Goal: Information Seeking & Learning: Check status

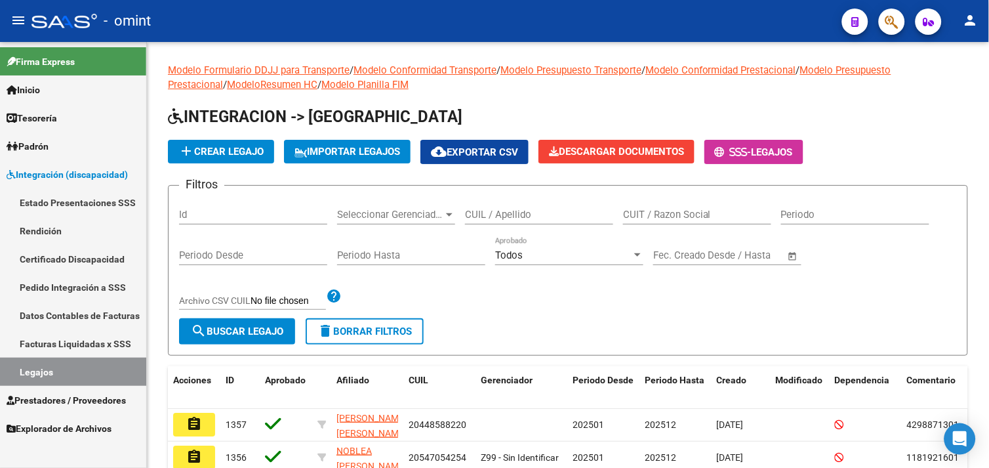
click at [66, 365] on link "Legajos" at bounding box center [73, 371] width 146 height 28
click at [75, 201] on link "Estado Presentaciones SSS" at bounding box center [73, 202] width 146 height 28
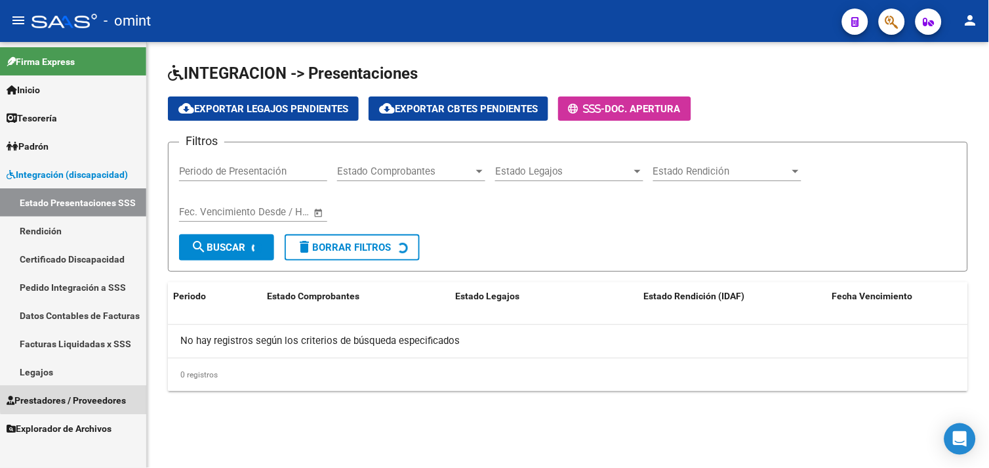
click at [77, 395] on span "Prestadores / Proveedores" at bounding box center [66, 400] width 119 height 14
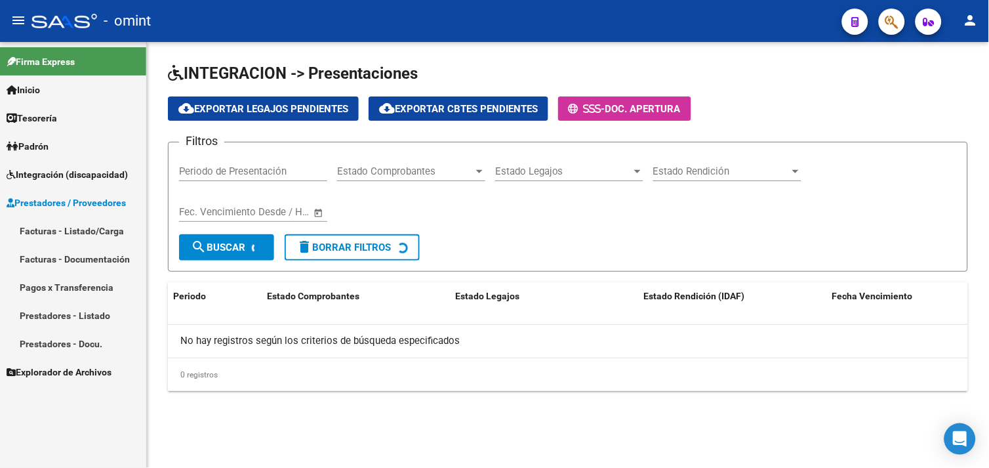
click at [84, 232] on link "Facturas - Listado/Carga" at bounding box center [73, 230] width 146 height 28
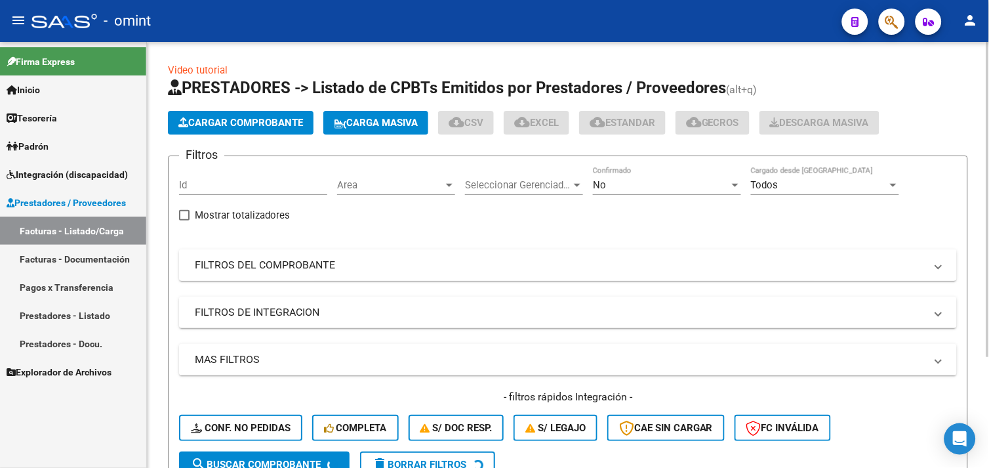
click at [279, 263] on mat-panel-title "FILTROS DEL COMPROBANTE" at bounding box center [560, 265] width 731 height 14
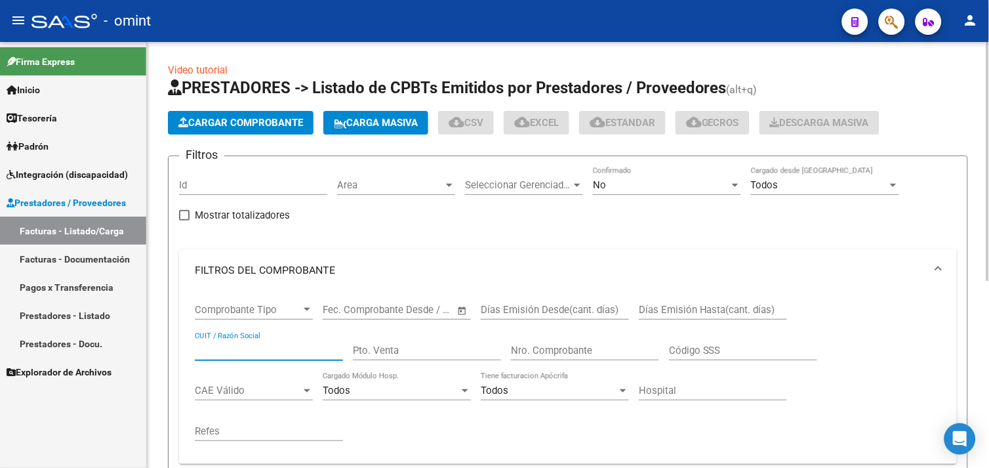
click at [245, 344] on input "CUIT / Razón Social" at bounding box center [269, 350] width 148 height 12
paste input "27203776581"
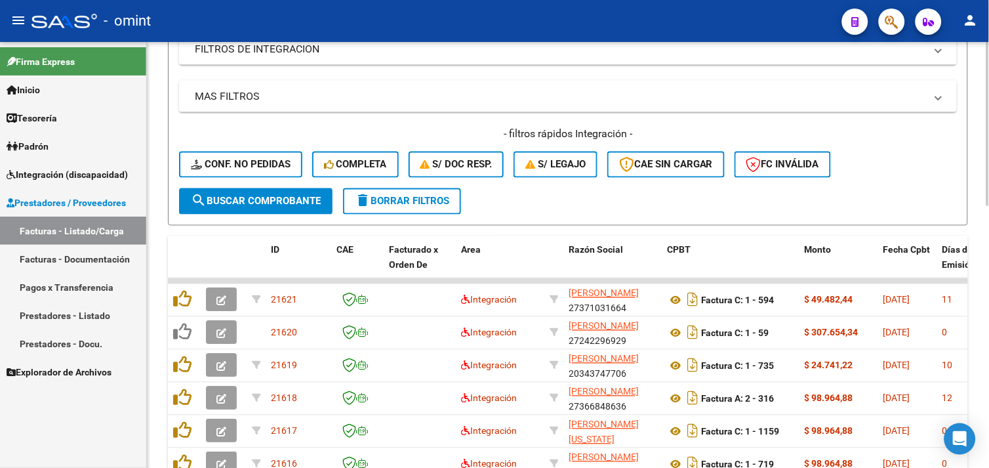
scroll to position [260, 0]
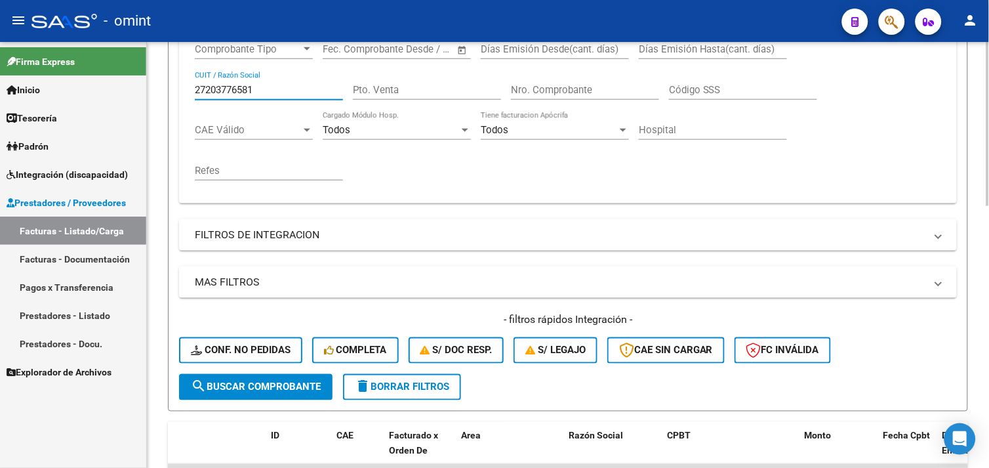
type input "27203776581"
click at [279, 390] on span "search Buscar Comprobante" at bounding box center [256, 387] width 130 height 12
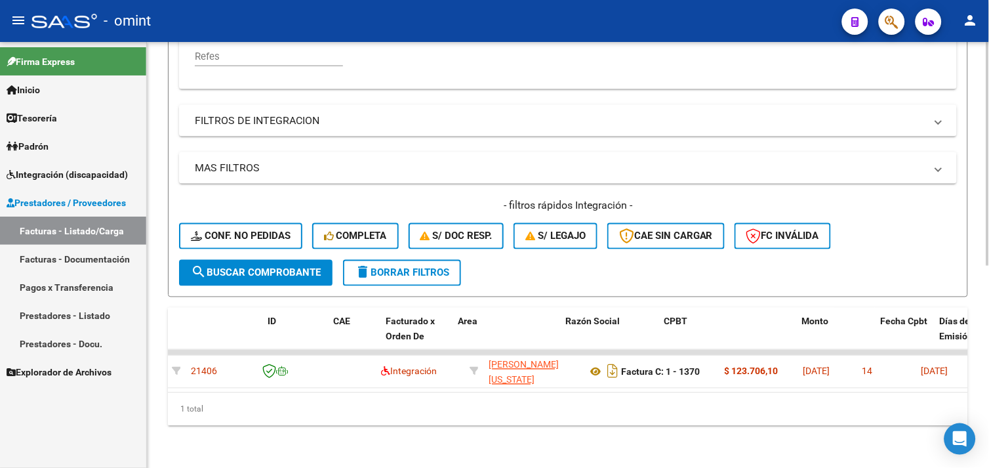
scroll to position [0, 0]
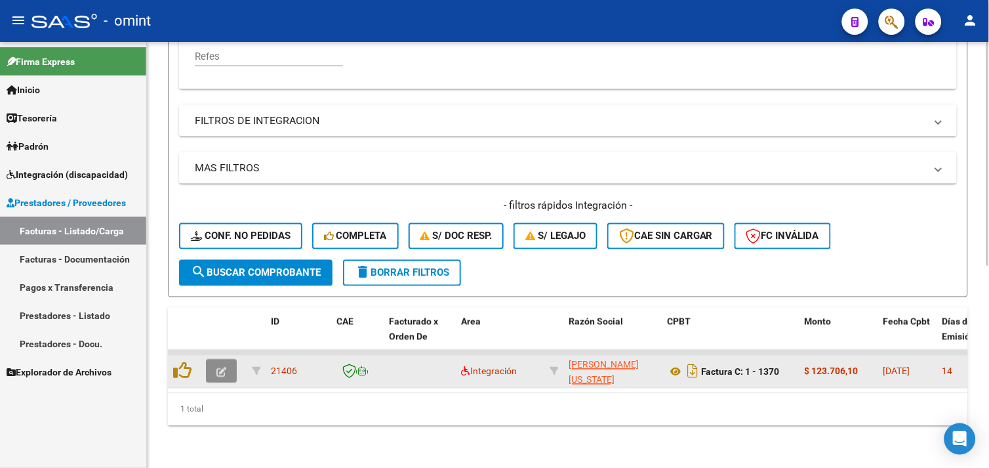
click at [224, 367] on icon "button" at bounding box center [221, 372] width 10 height 10
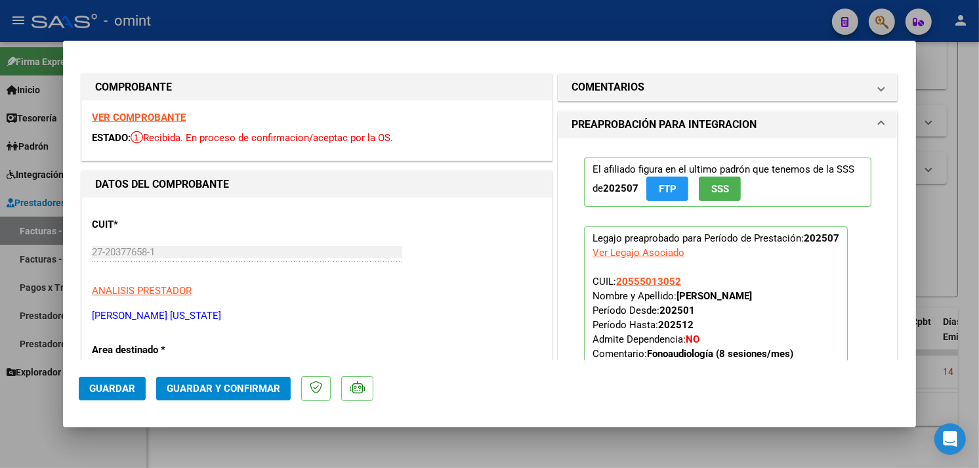
click at [154, 112] on strong "VER COMPROBANTE" at bounding box center [139, 117] width 94 height 12
click at [945, 217] on div at bounding box center [489, 234] width 979 height 468
type input "$ 0,00"
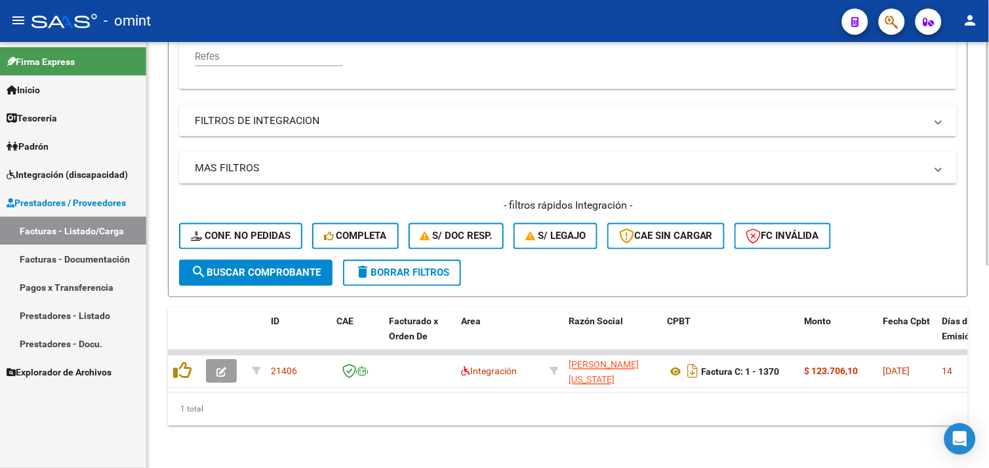
click at [363, 260] on button "delete Borrar Filtros" at bounding box center [402, 273] width 118 height 26
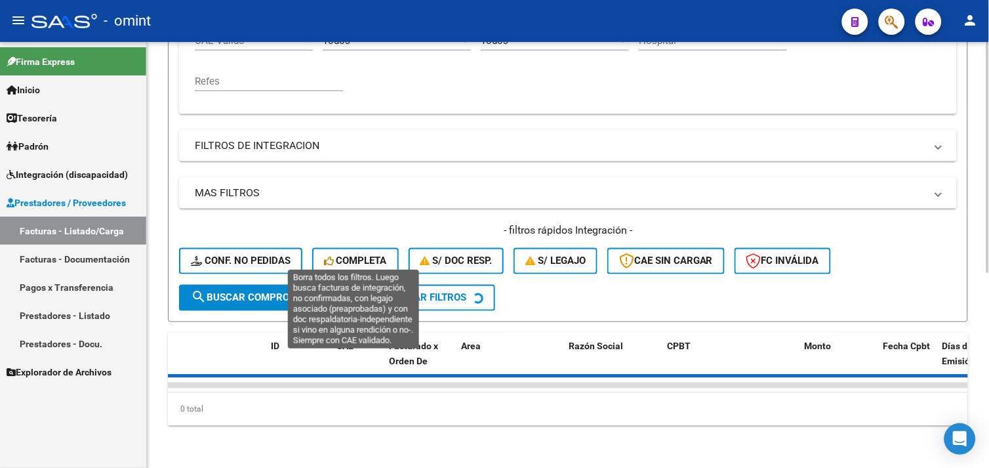
scroll to position [213, 0]
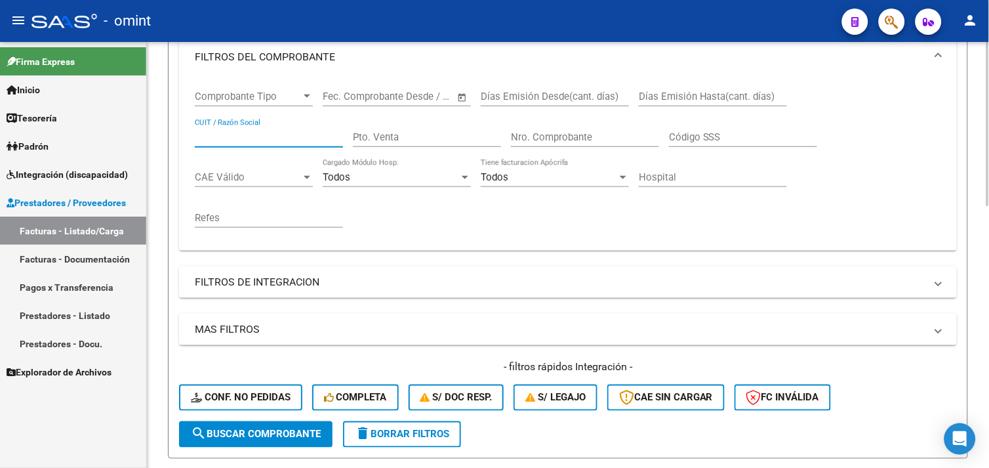
click at [247, 134] on input "CUIT / Razón Social" at bounding box center [269, 137] width 148 height 12
paste input "27265378752"
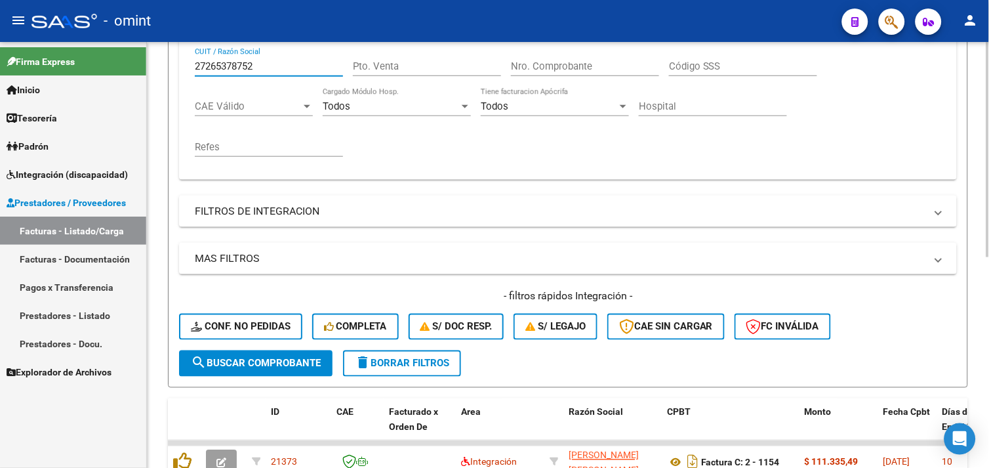
scroll to position [271, 0]
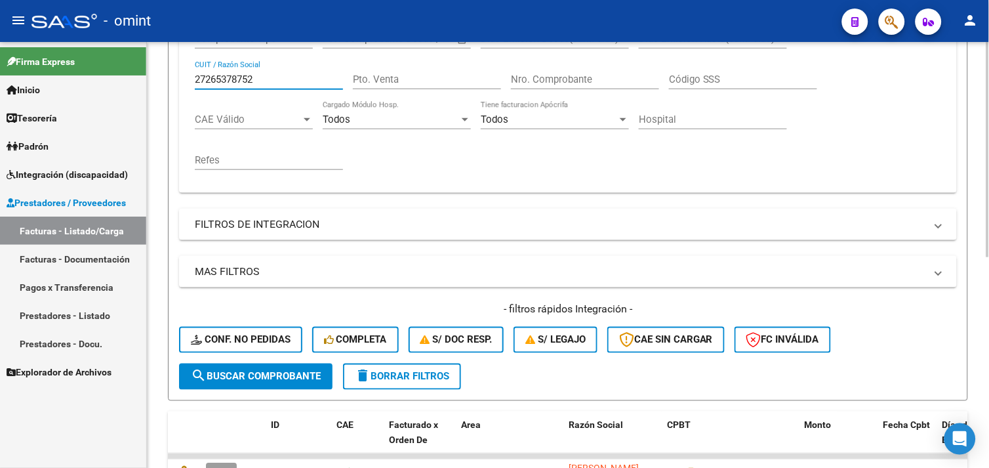
drag, startPoint x: 270, startPoint y: 84, endPoint x: 188, endPoint y: 84, distance: 82.6
click at [188, 84] on div "Comprobante Tipo Comprobante Tipo Fecha inicio – Fecha fin Fec. Comprobante Des…" at bounding box center [568, 106] width 778 height 172
paste input "416283260"
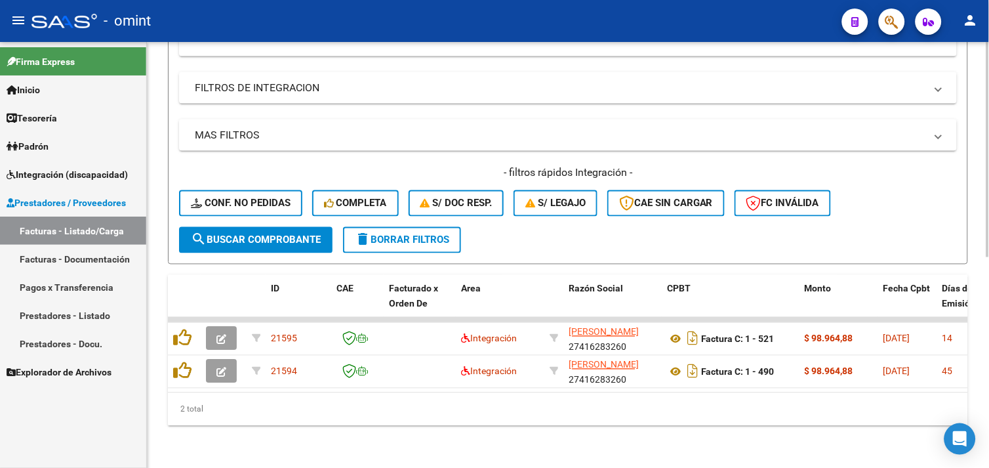
scroll to position [198, 0]
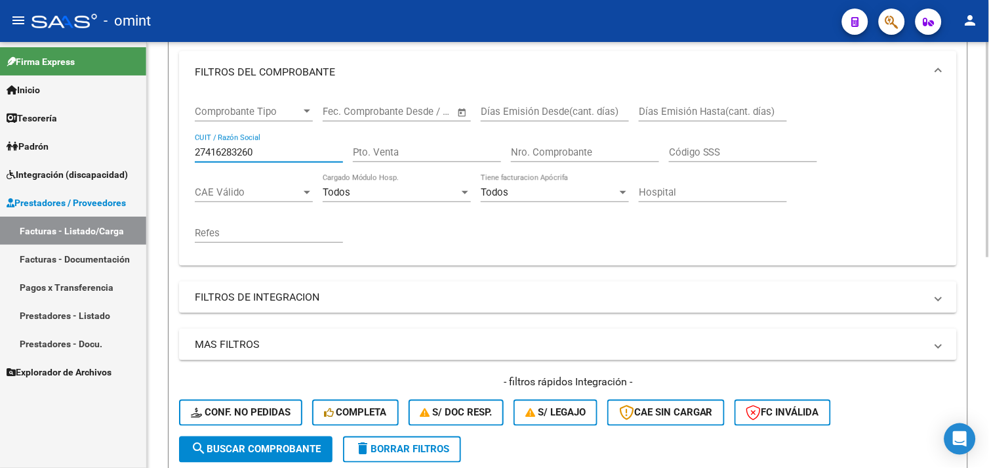
click at [238, 152] on input "27416283260" at bounding box center [269, 152] width 148 height 12
paste input "271462153"
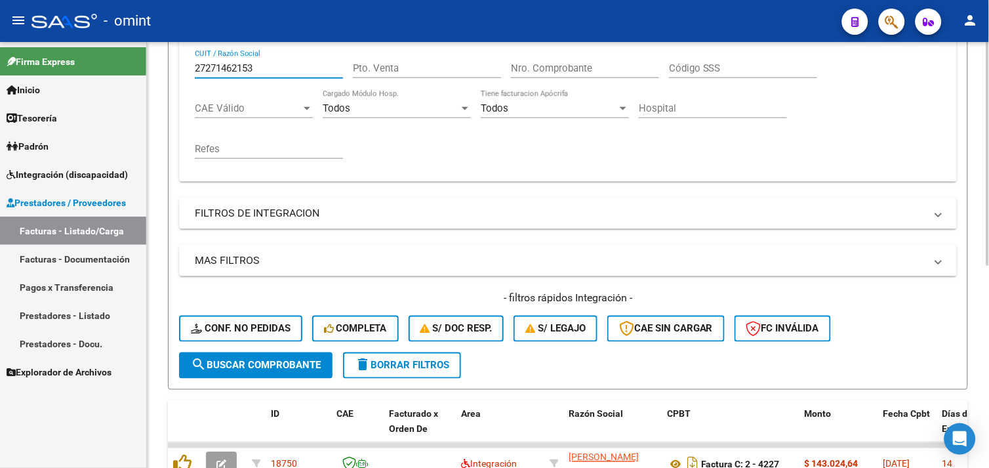
scroll to position [165, 0]
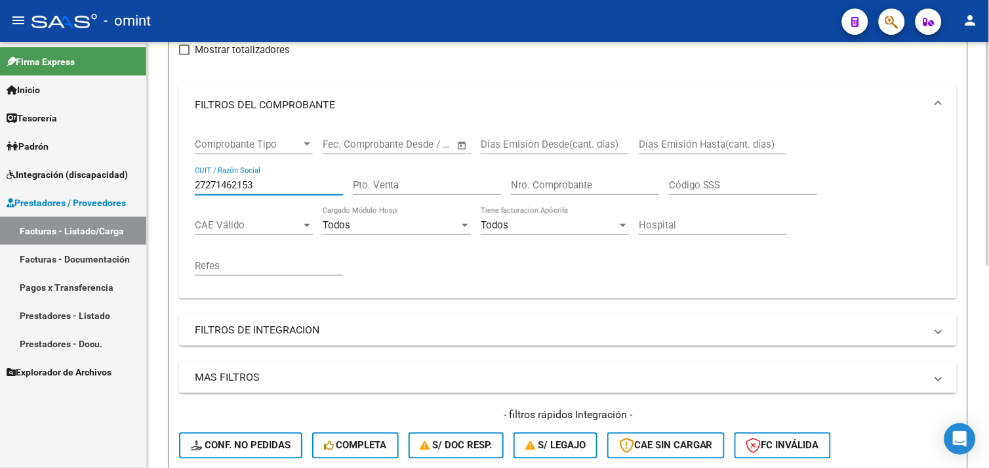
click at [226, 182] on input "27271462153" at bounding box center [269, 185] width 148 height 12
paste input "3169368384"
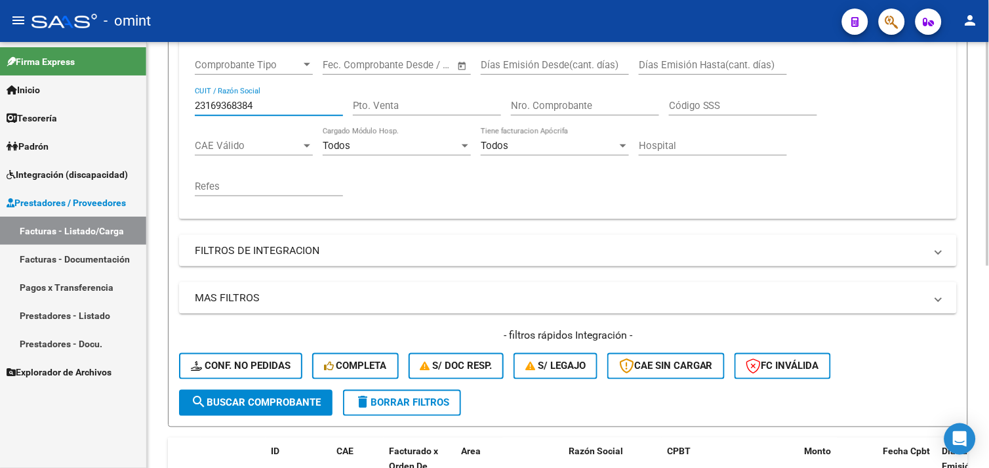
scroll to position [238, 0]
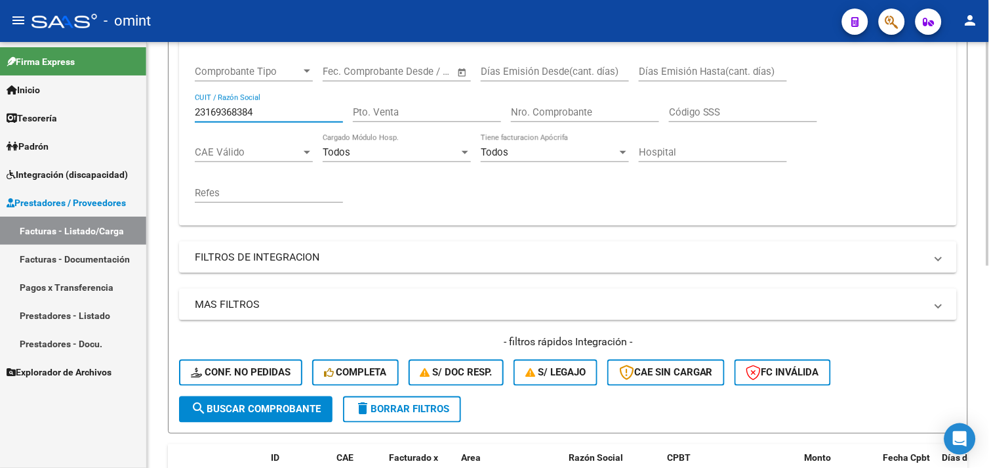
click at [224, 110] on input "23169368384" at bounding box center [269, 112] width 148 height 12
paste input "7299066873"
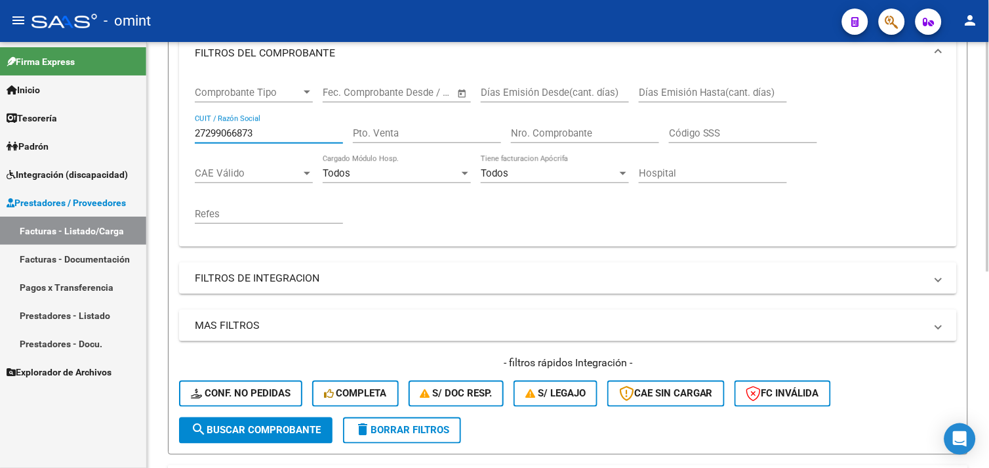
click at [232, 129] on input "27299066873" at bounding box center [269, 133] width 148 height 12
paste input "353295581"
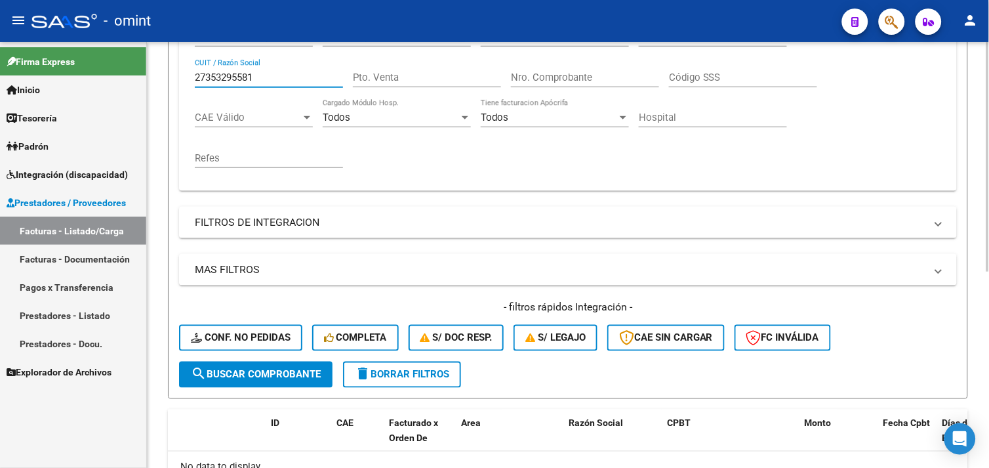
scroll to position [115, 0]
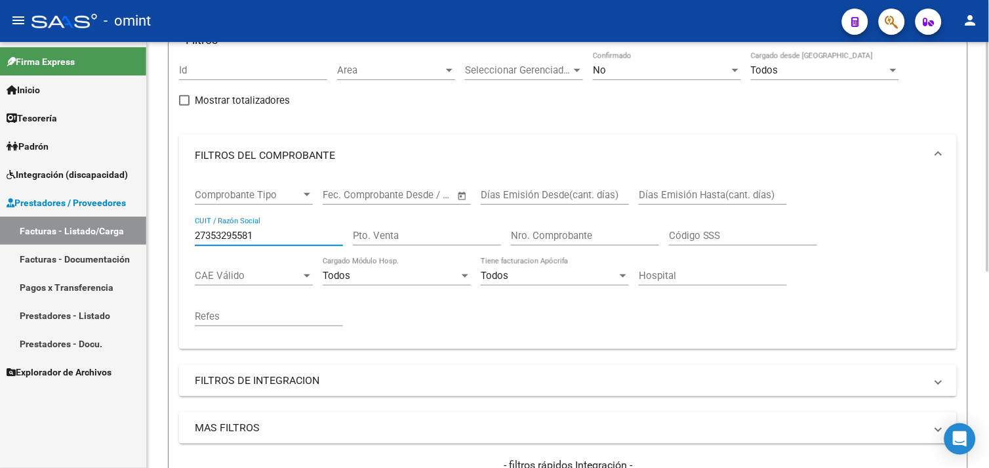
click at [230, 233] on input "27353295581" at bounding box center [269, 236] width 148 height 12
paste input "45844444"
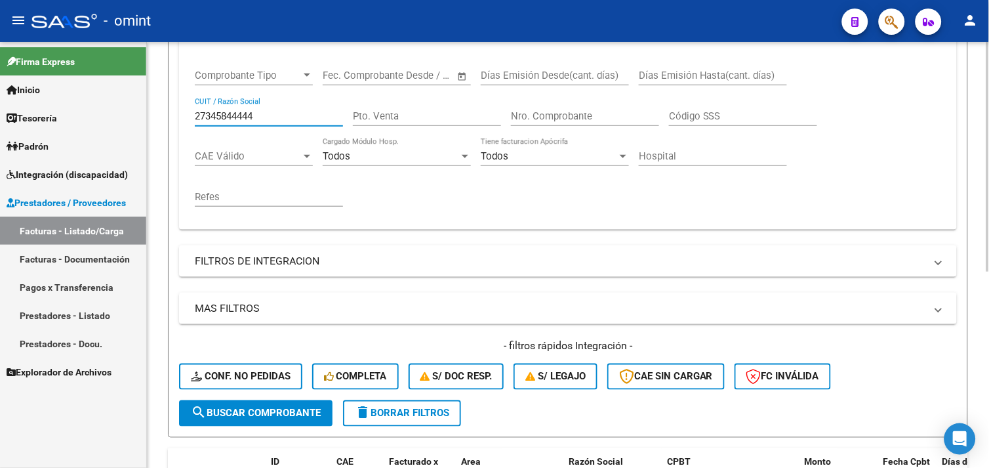
scroll to position [363, 0]
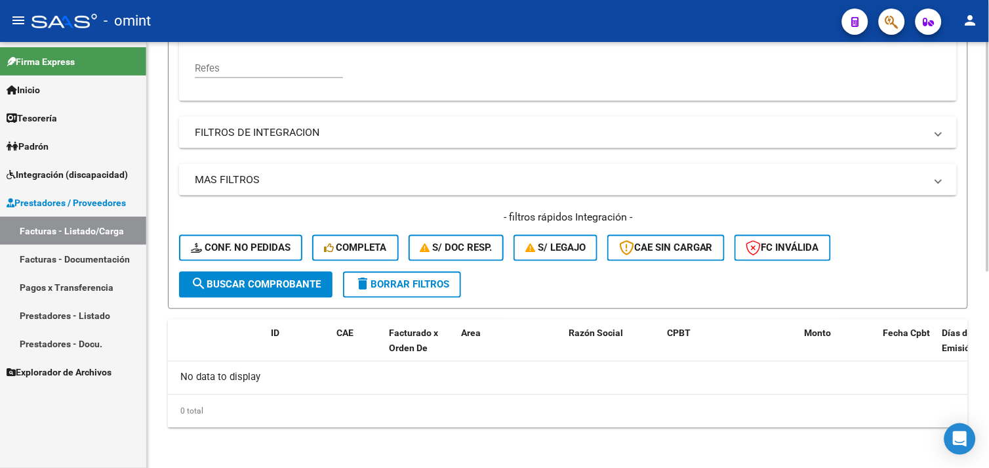
click at [237, 279] on span "search Buscar Comprobante" at bounding box center [256, 285] width 130 height 12
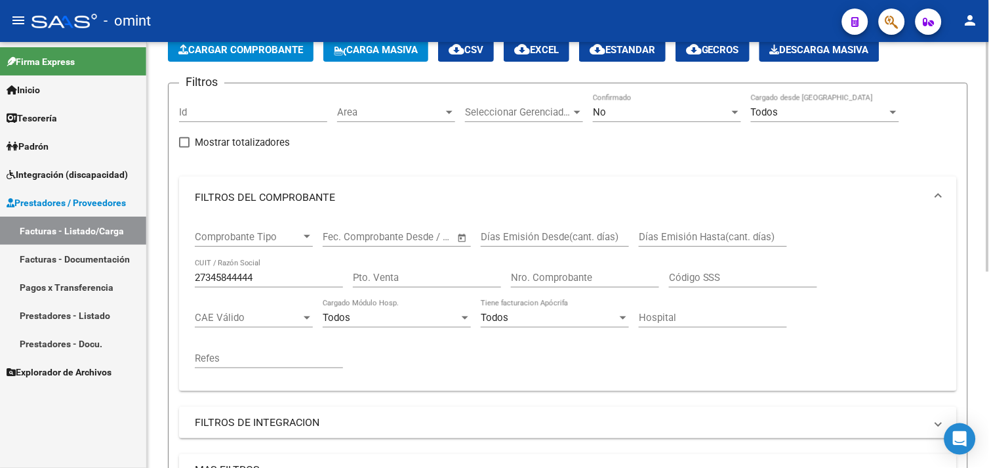
scroll to position [71, 0]
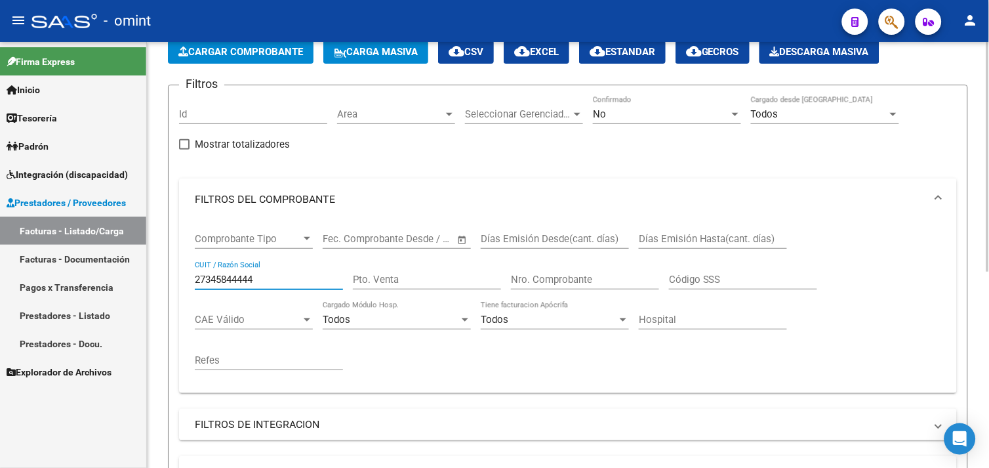
click at [230, 277] on input "27345844444" at bounding box center [269, 280] width 148 height 12
paste input "9657028"
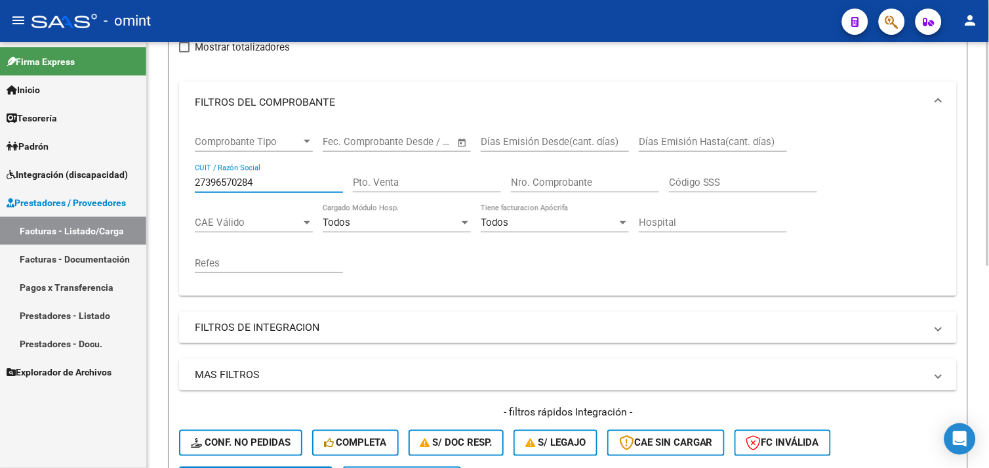
scroll to position [165, 0]
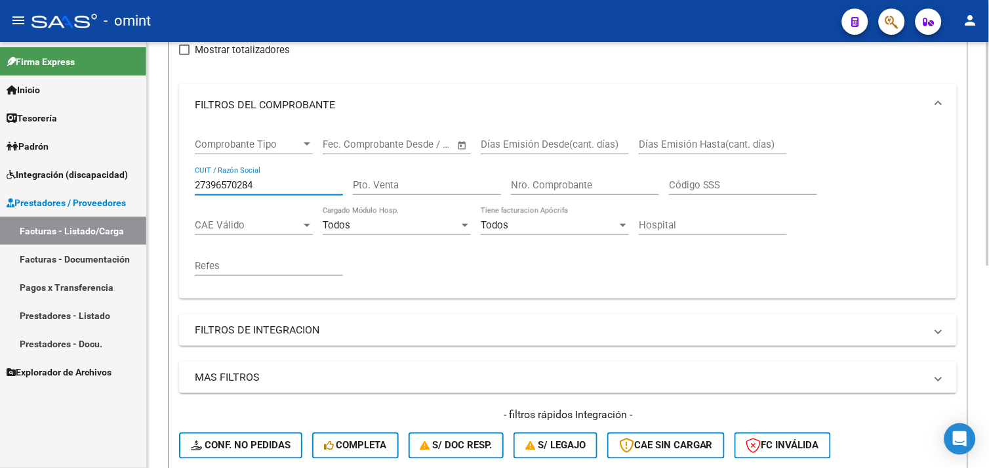
click at [220, 182] on input "27396570284" at bounding box center [269, 185] width 148 height 12
paste input "0266673281"
click at [221, 182] on input "20266673281" at bounding box center [269, 185] width 148 height 12
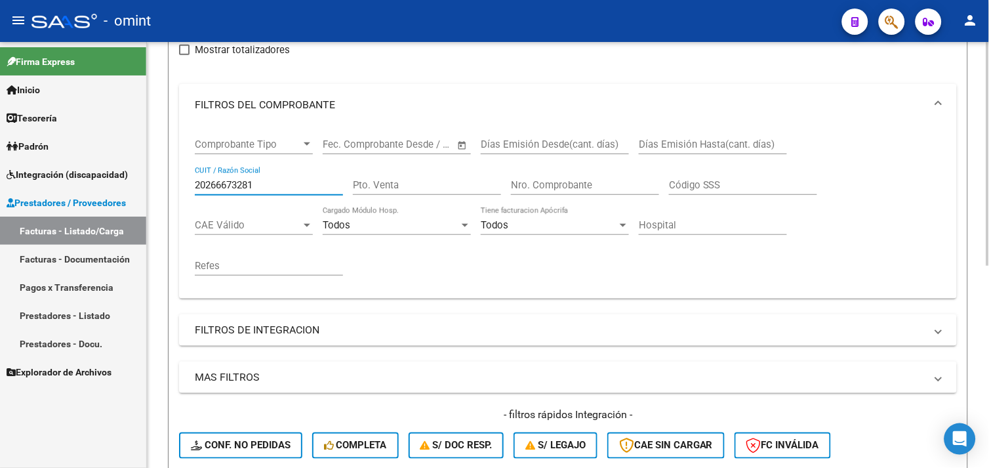
paste input "7280118333"
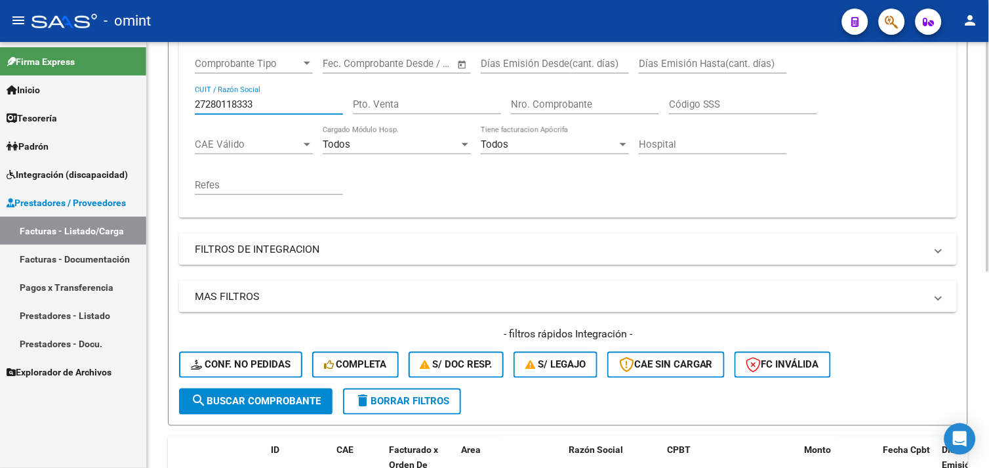
scroll to position [71, 0]
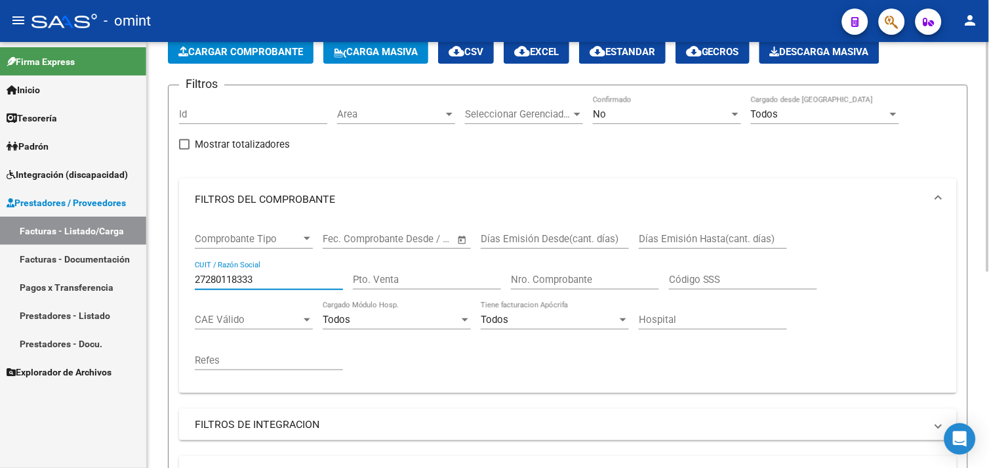
click at [224, 278] on input "27280118333" at bounding box center [269, 280] width 148 height 12
paste input "71967484"
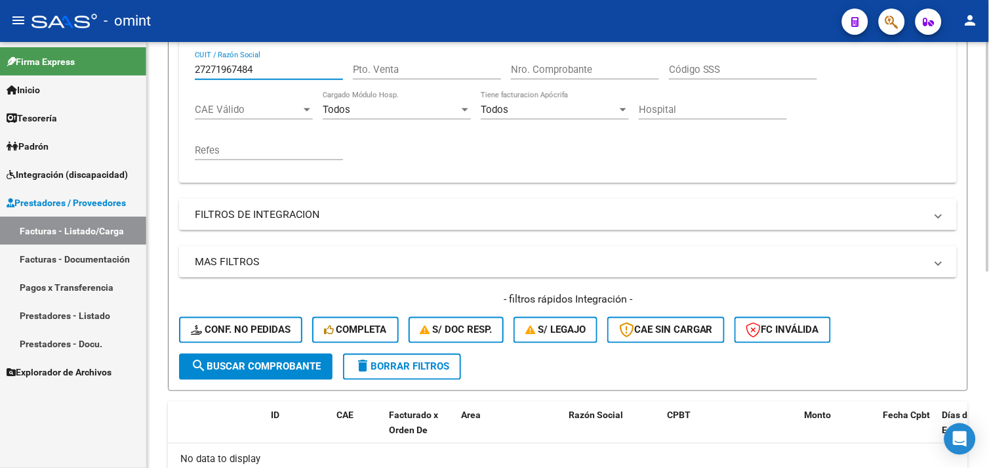
scroll to position [144, 0]
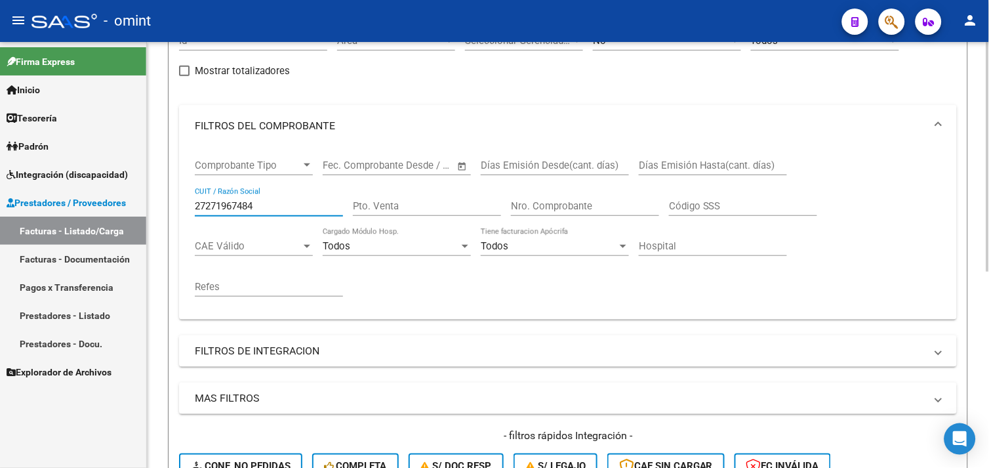
click at [230, 207] on input "27271967484" at bounding box center [269, 206] width 148 height 12
click at [230, 207] on input "v" at bounding box center [269, 206] width 148 height 12
paste input "27301616681"
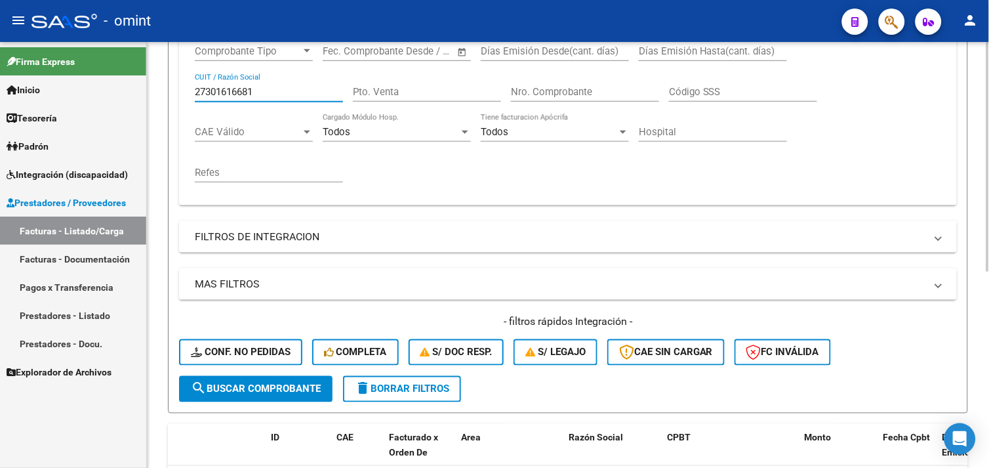
scroll to position [363, 0]
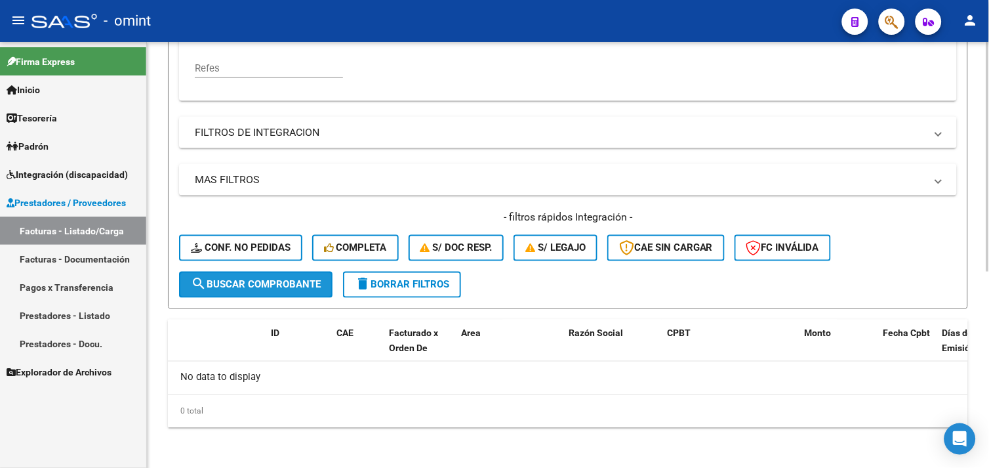
click at [236, 295] on button "search Buscar Comprobante" at bounding box center [255, 285] width 153 height 26
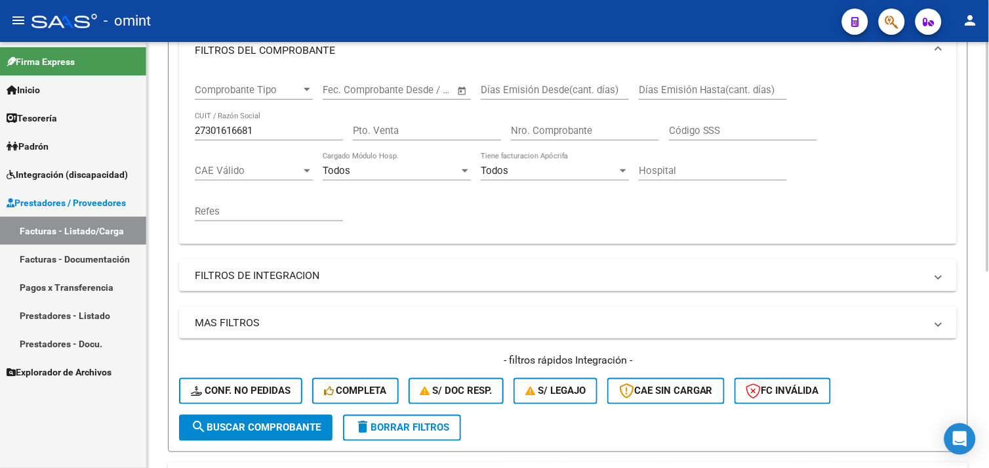
scroll to position [71, 0]
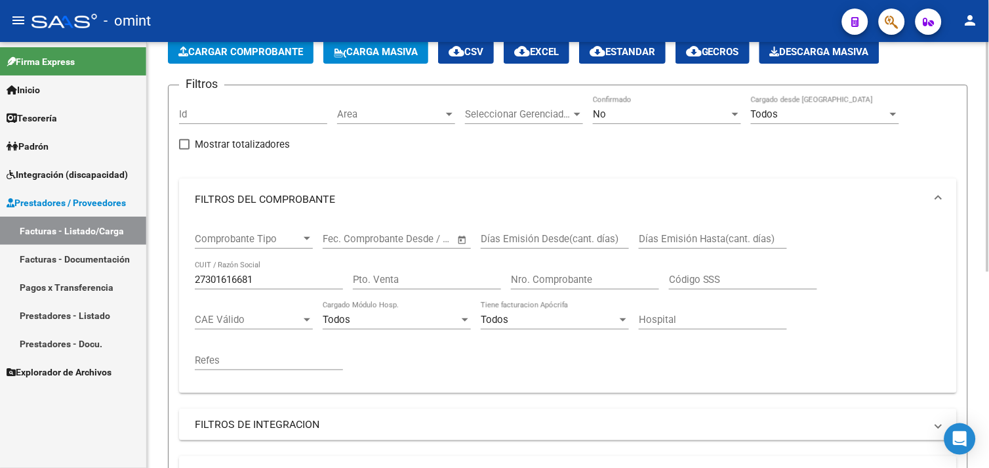
click at [227, 272] on div "27301616681 CUIT / Razón Social" at bounding box center [269, 275] width 148 height 28
click at [226, 276] on input "27301616681" at bounding box center [269, 280] width 148 height 12
paste input "94923325"
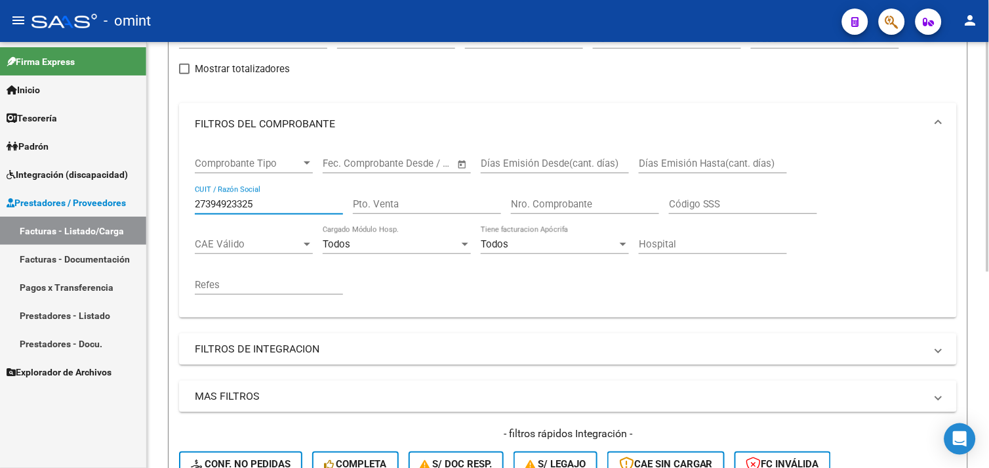
scroll to position [144, 0]
click at [220, 209] on input "27394923325" at bounding box center [269, 206] width 148 height 12
paste input "7182997"
click at [235, 205] on input "27397182997" at bounding box center [269, 206] width 148 height 12
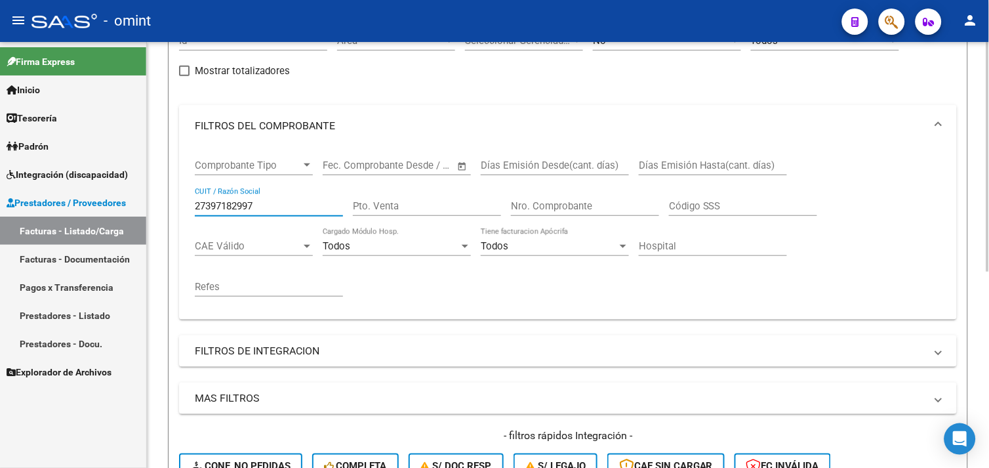
click at [235, 205] on input "27397182997" at bounding box center [269, 206] width 148 height 12
paste input "6570284"
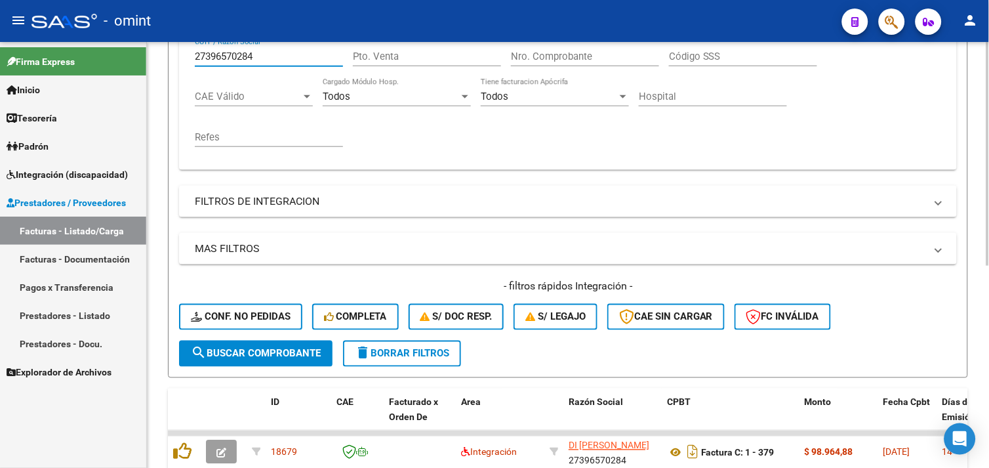
scroll to position [165, 0]
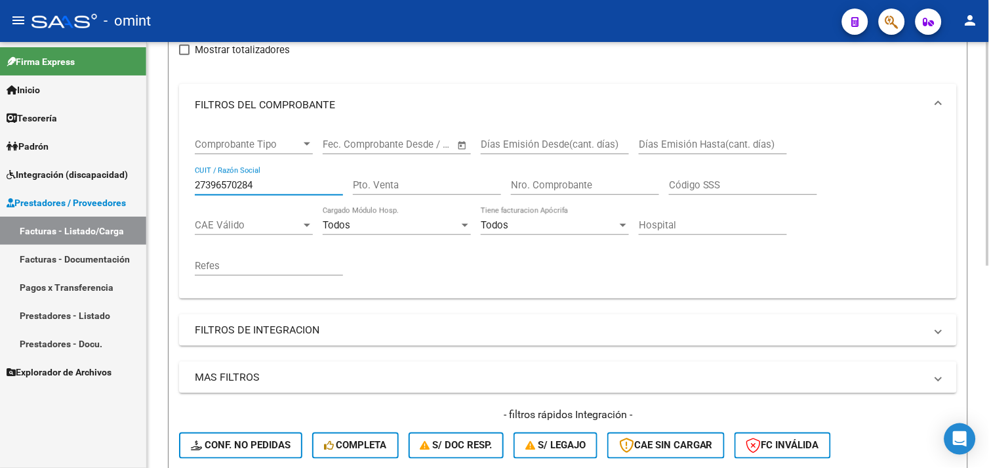
click at [235, 188] on input "27396570284" at bounding box center [269, 185] width 148 height 12
paste input "31693683"
click at [222, 186] on input "23169368384" at bounding box center [269, 185] width 148 height 12
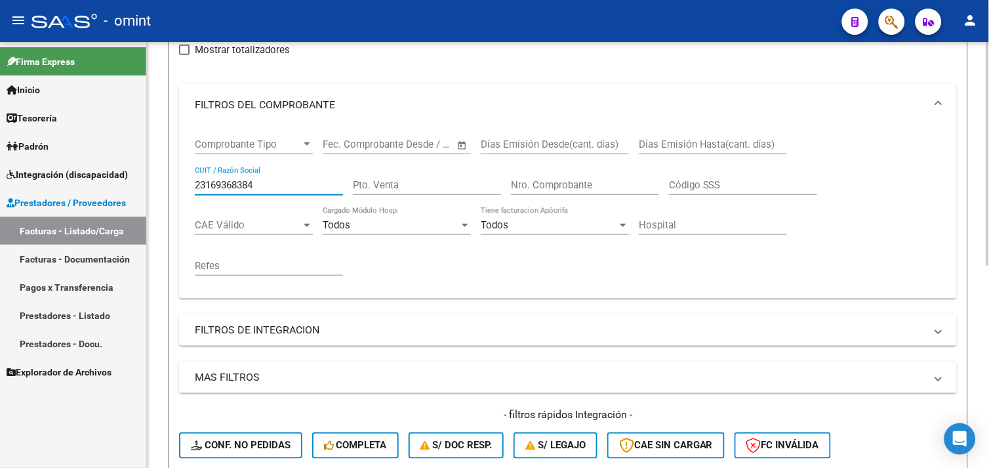
paste input "7386632508"
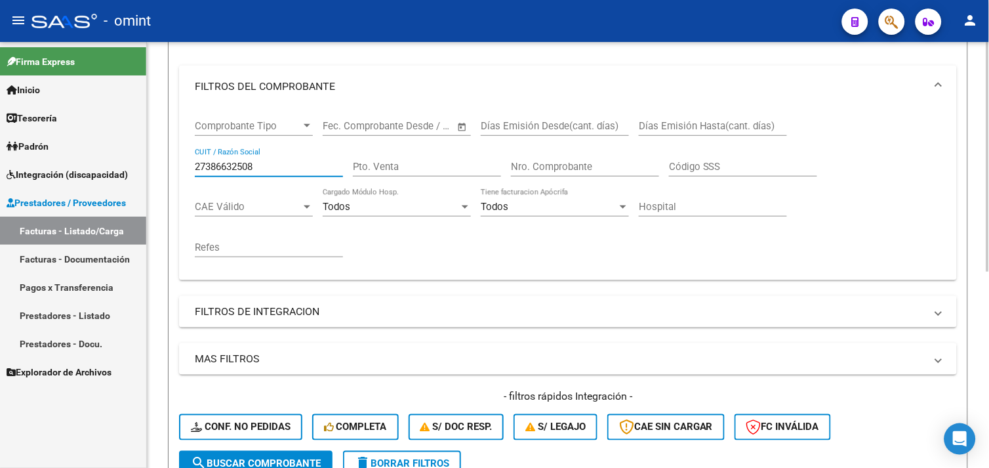
scroll to position [144, 0]
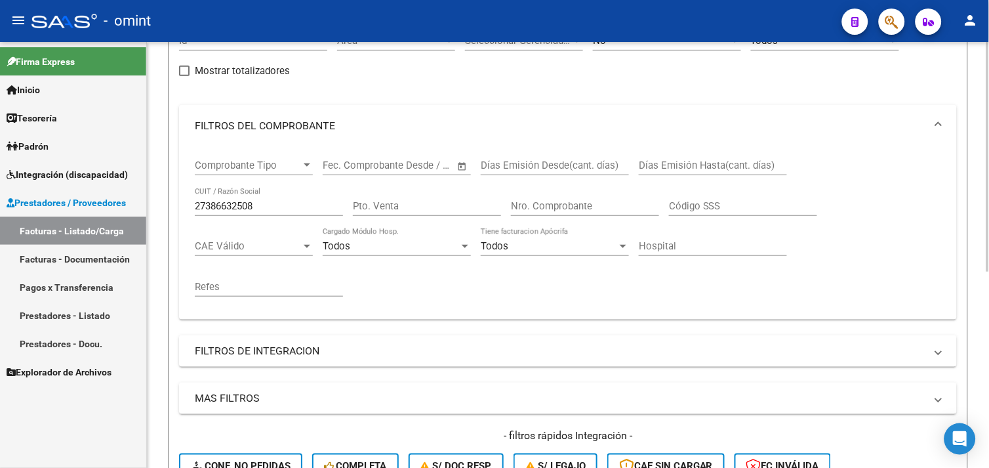
click at [230, 199] on div "27386632508 CUIT / Razón Social" at bounding box center [269, 202] width 148 height 28
click at [228, 202] on input "27386632508" at bounding box center [269, 206] width 148 height 12
paste input "261668837"
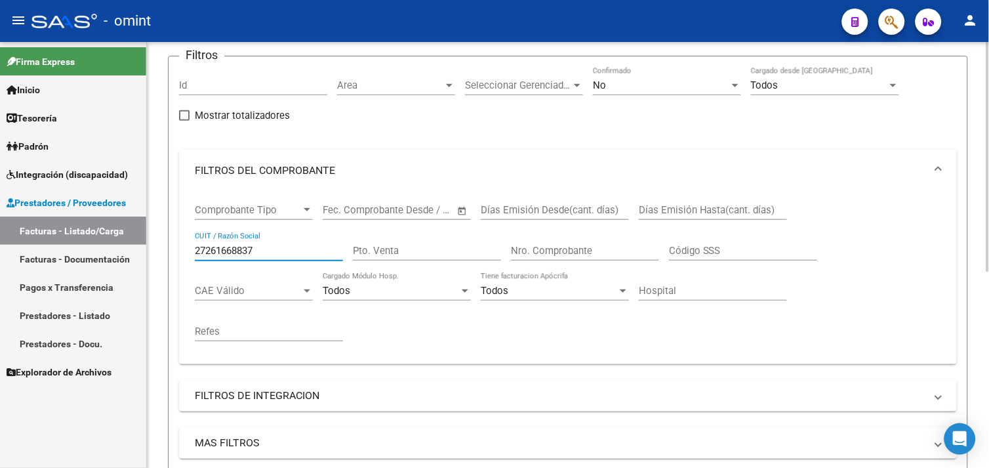
scroll to position [71, 0]
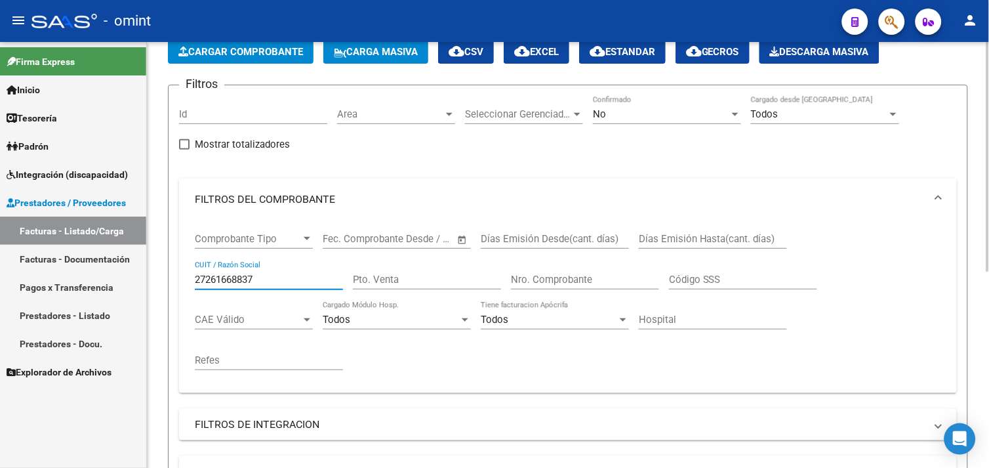
click at [227, 276] on input "27261668837" at bounding box center [269, 280] width 148 height 12
paste input "81519544"
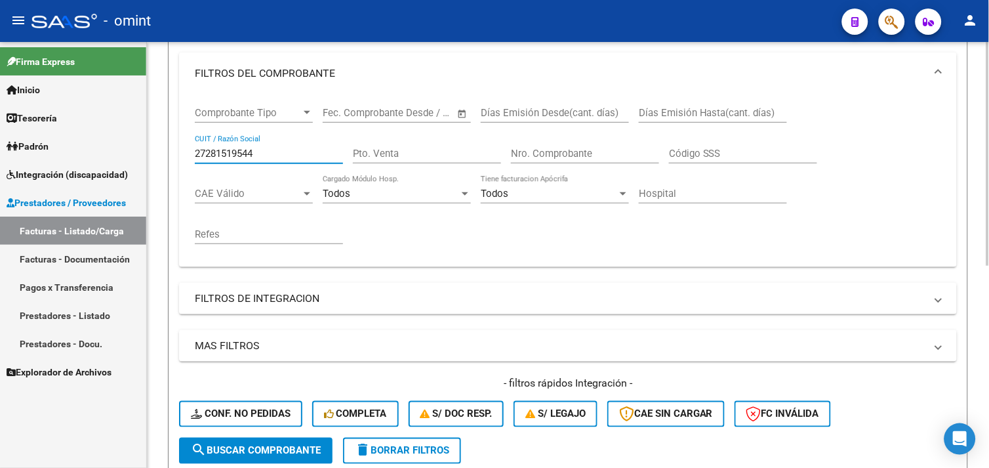
scroll to position [165, 0]
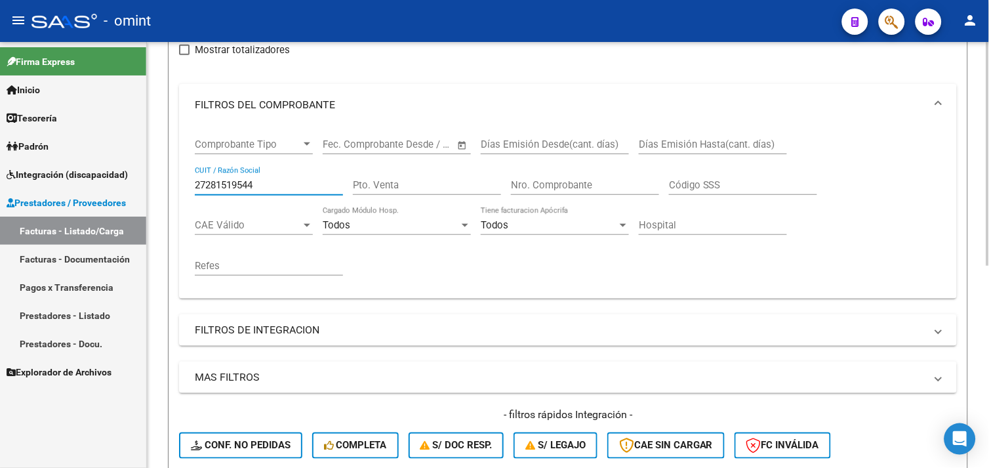
click at [233, 187] on input "27281519544" at bounding box center [269, 185] width 148 height 12
paste input "72830717"
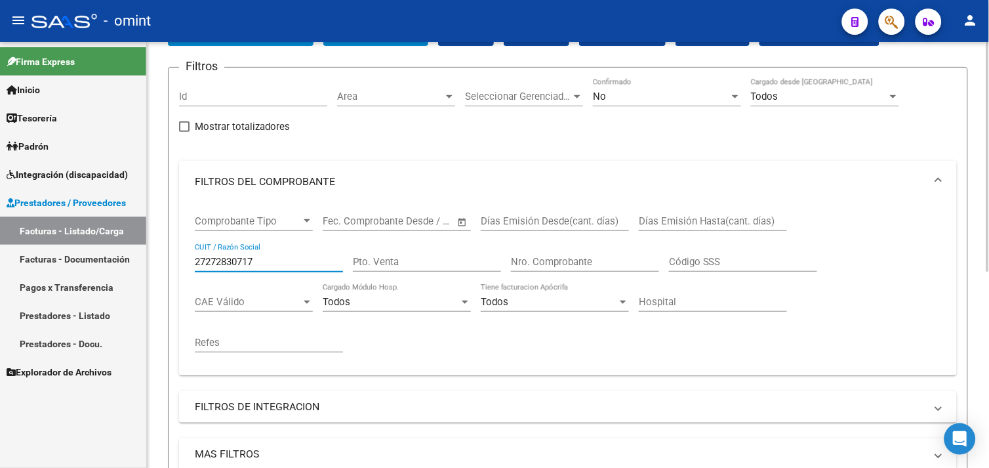
scroll to position [71, 0]
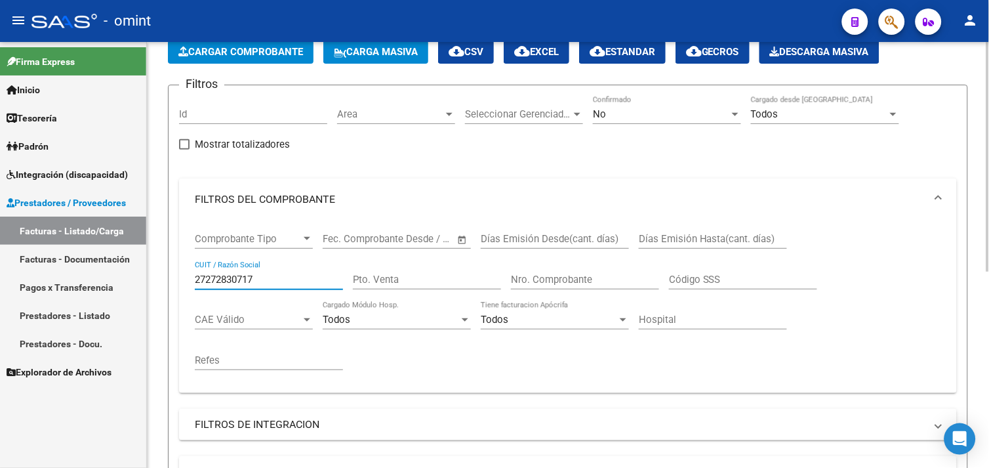
click at [230, 274] on input "27272830717" at bounding box center [269, 280] width 148 height 12
paste input "316413515"
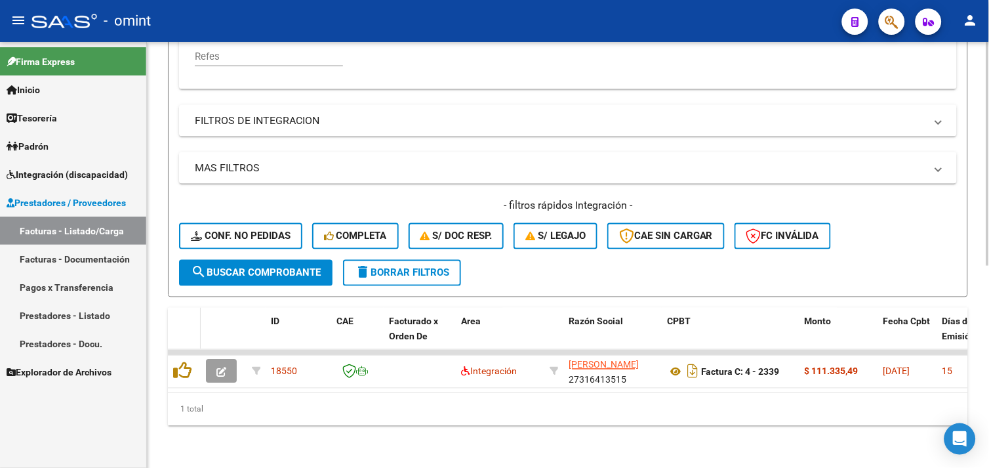
scroll to position [165, 0]
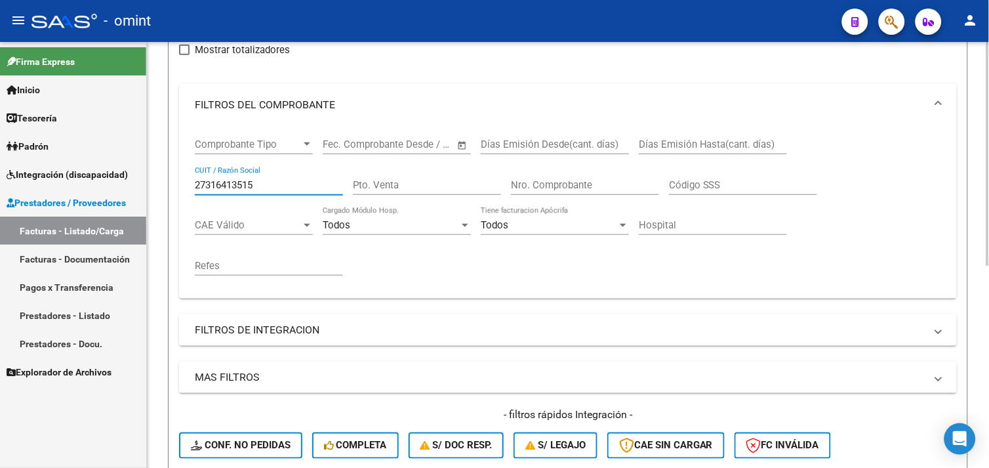
click at [235, 188] on input "27316413515" at bounding box center [269, 185] width 148 height 12
paste input "20365983"
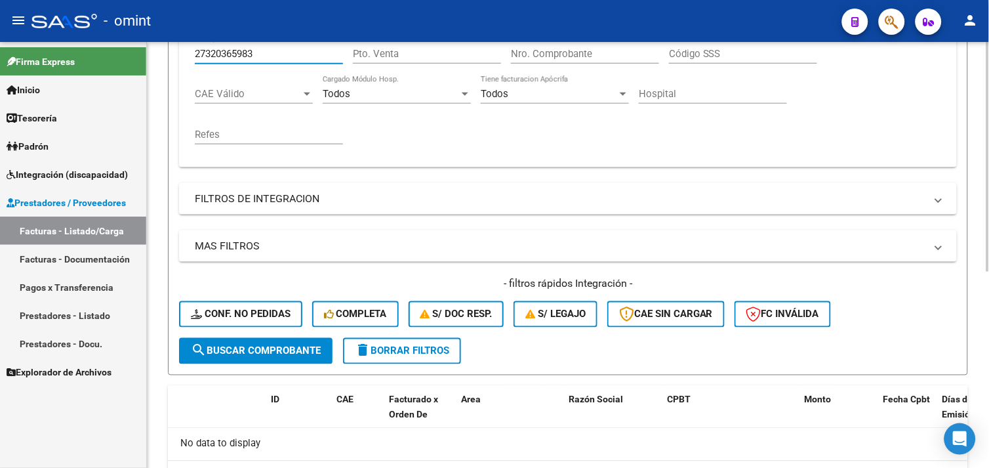
scroll to position [217, 0]
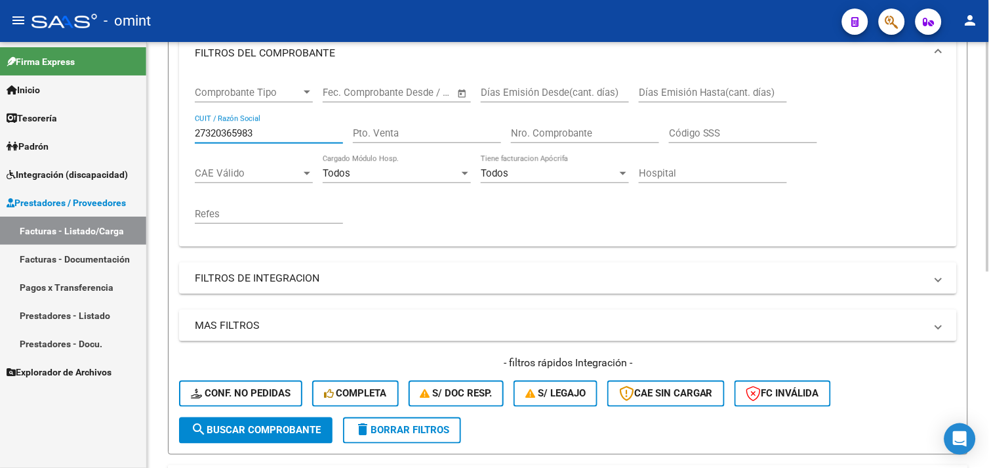
click at [228, 134] on input "27320365983" at bounding box center [269, 133] width 148 height 12
paste input "415888789"
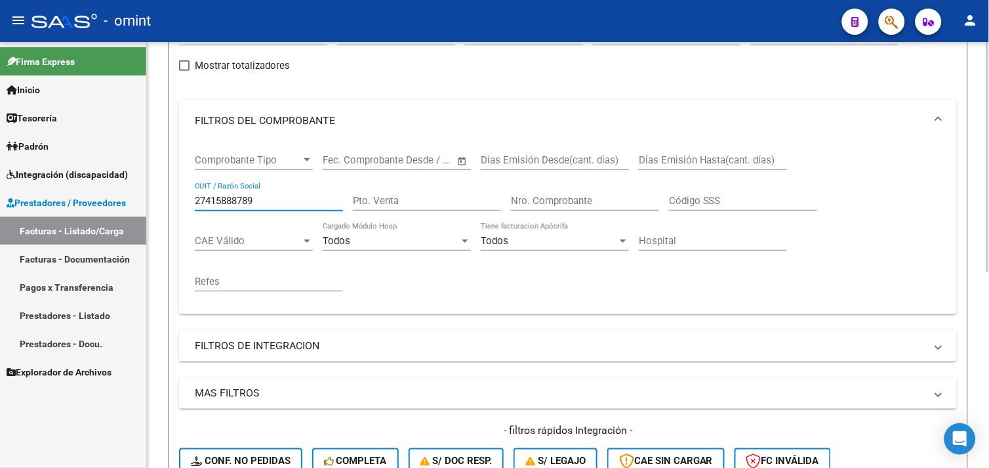
scroll to position [144, 0]
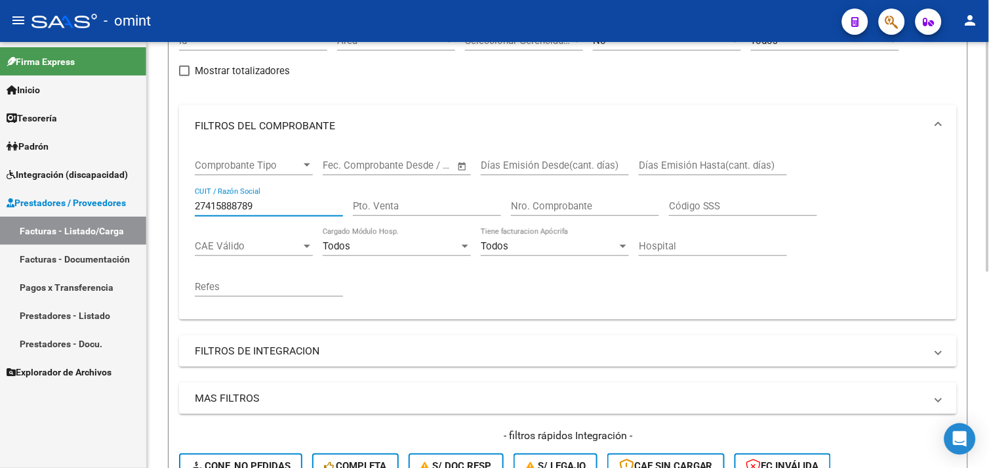
click at [235, 208] on input "27415888789" at bounding box center [269, 206] width 148 height 12
paste input "353241058"
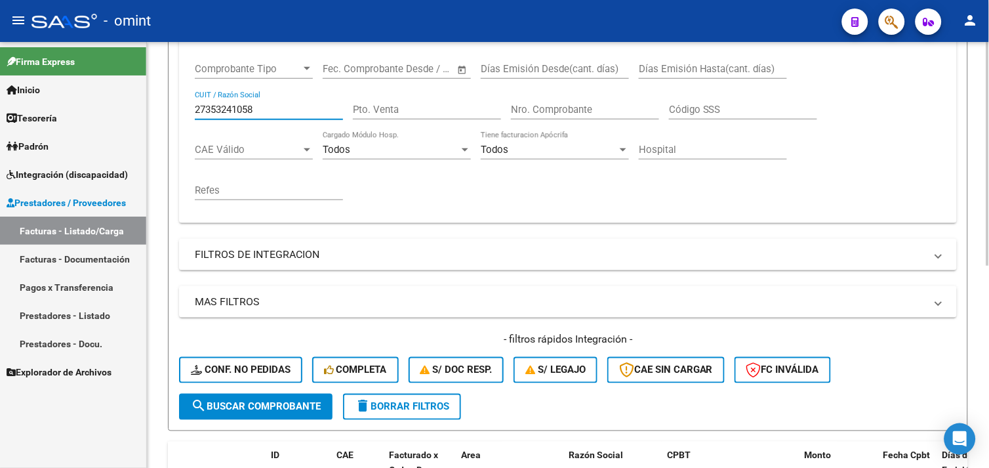
scroll to position [238, 0]
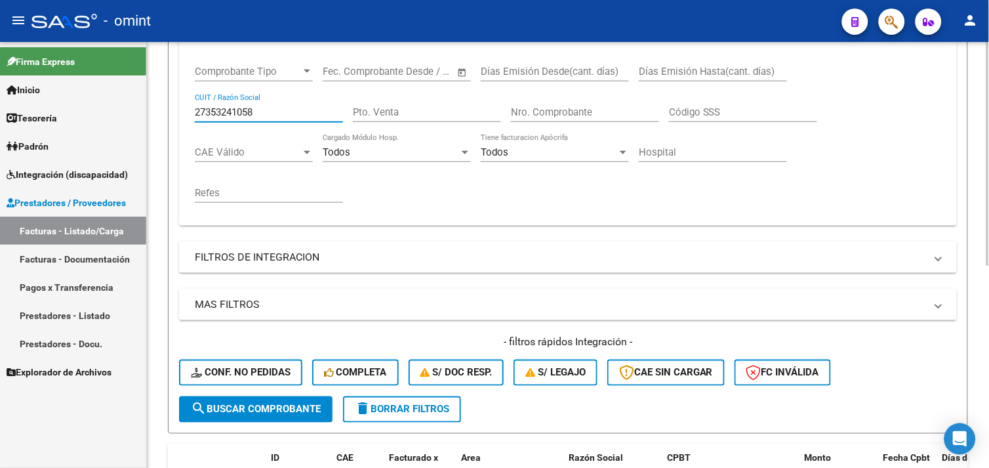
click at [240, 108] on input "27353241058" at bounding box center [269, 112] width 148 height 12
paste input "8167425"
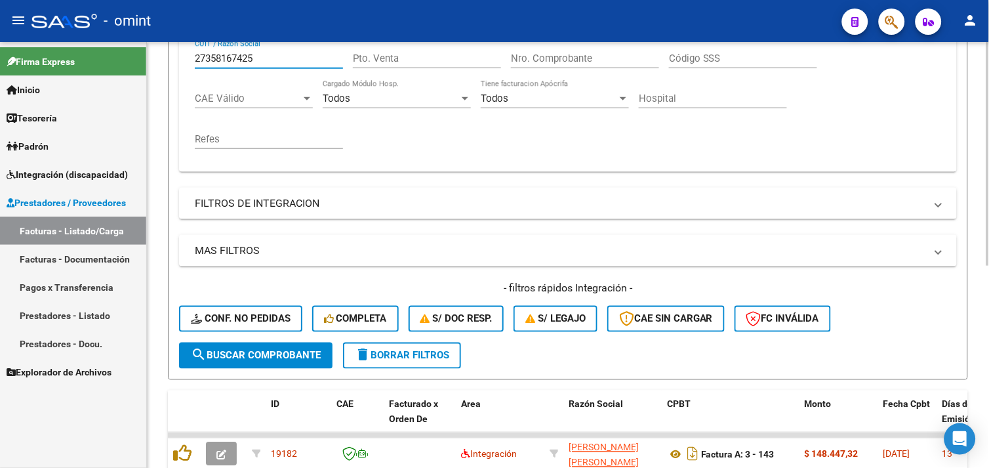
scroll to position [165, 0]
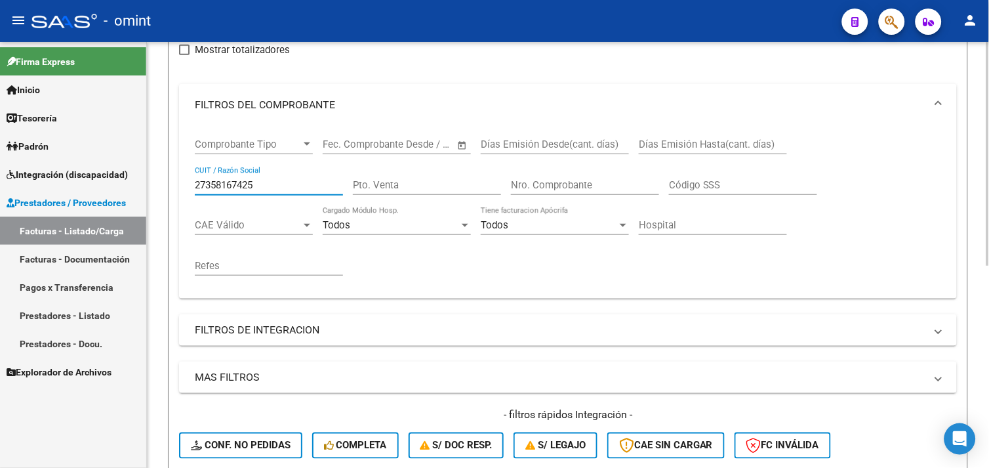
click at [224, 184] on input "27358167425" at bounding box center [269, 185] width 148 height 12
paste input "3071127354"
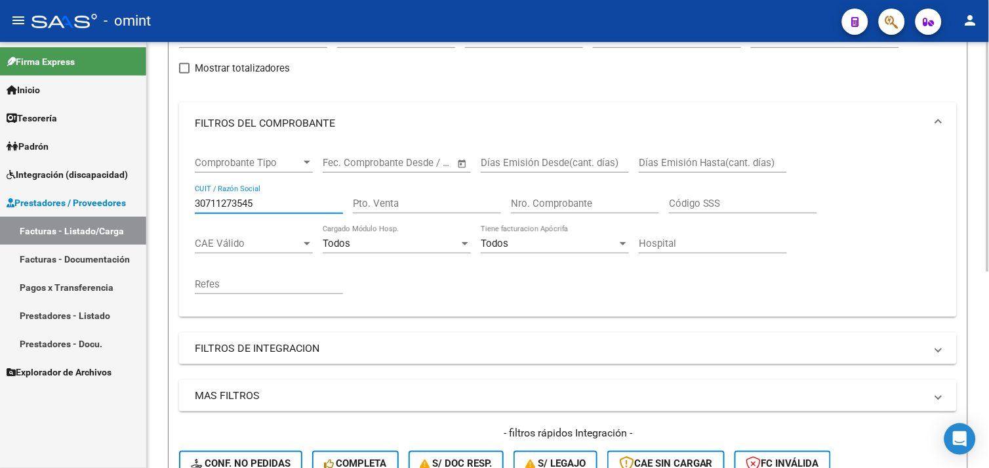
scroll to position [144, 0]
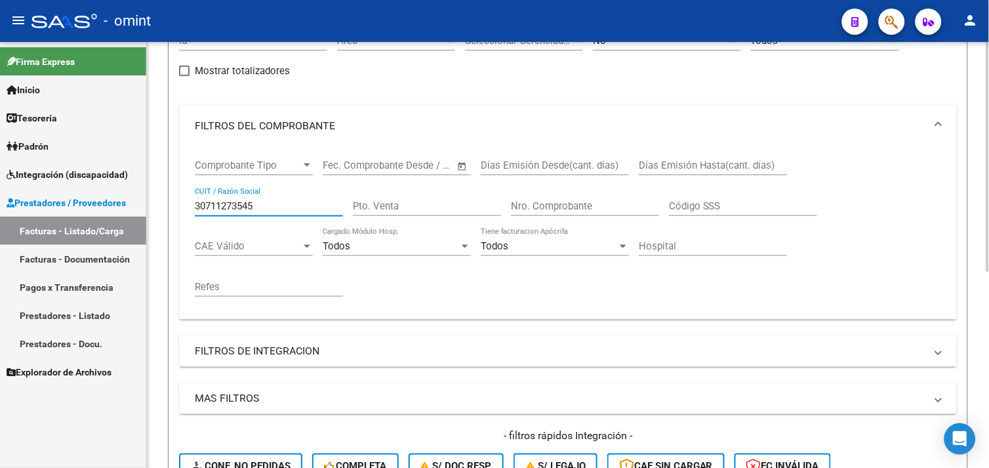
click at [225, 211] on input "30711273545" at bounding box center [269, 206] width 148 height 12
paste input "27140088388"
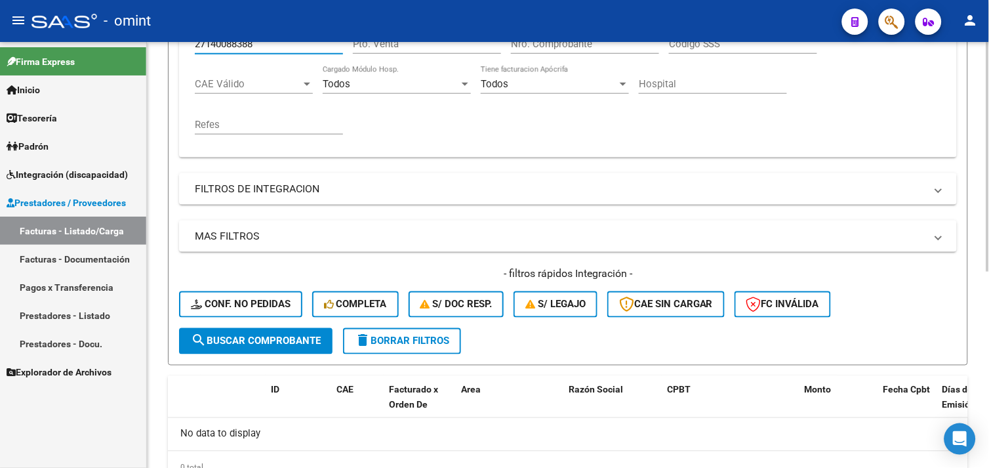
scroll to position [217, 0]
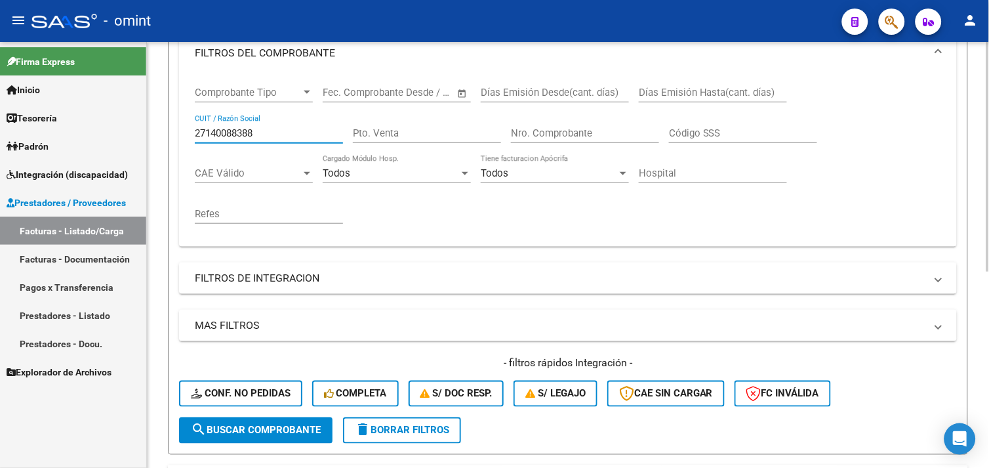
click at [231, 133] on input "27140088388" at bounding box center [269, 133] width 148 height 12
paste input "30681510741"
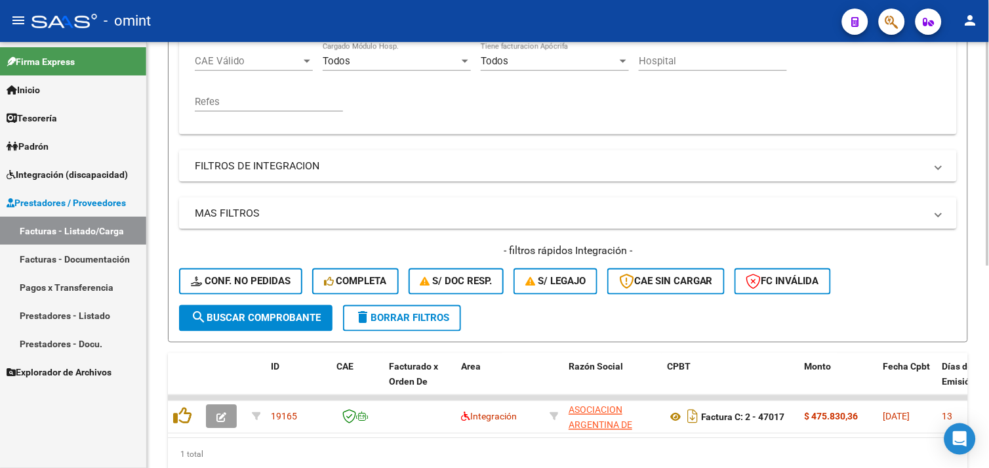
scroll to position [238, 0]
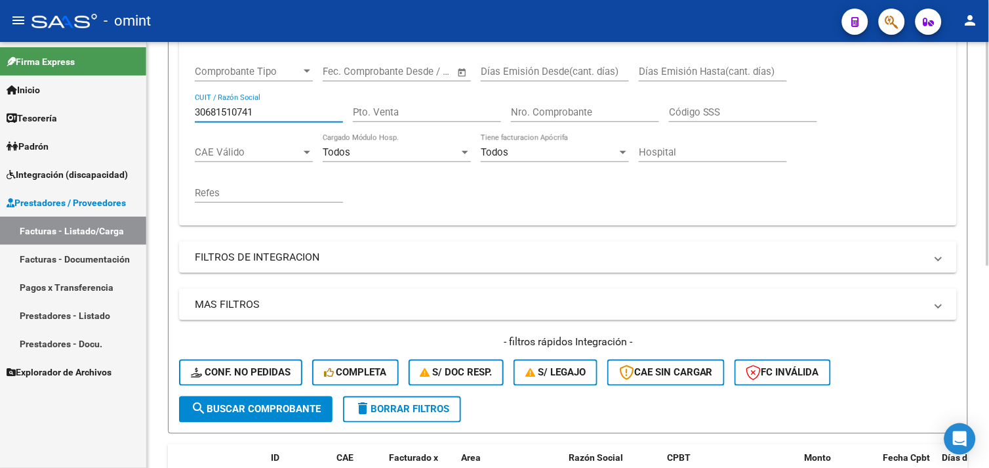
click at [233, 110] on input "30681510741" at bounding box center [269, 112] width 148 height 12
paste input "27347626800"
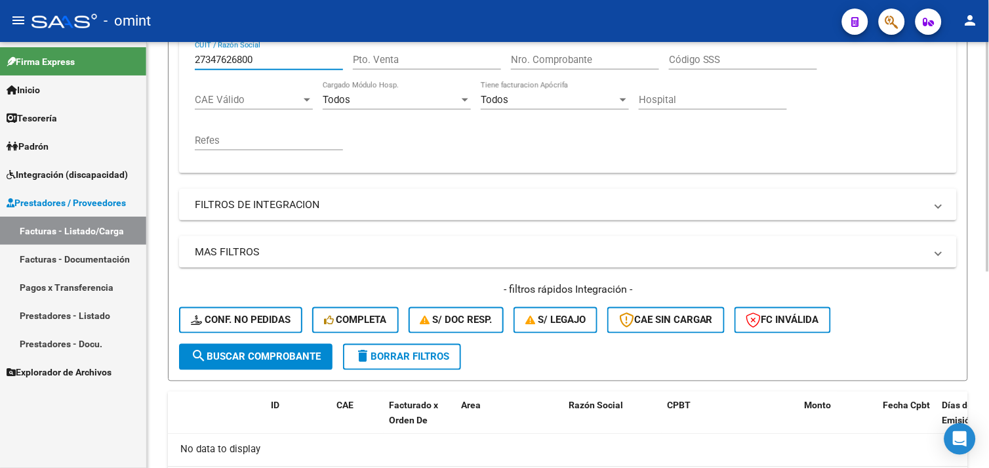
scroll to position [217, 0]
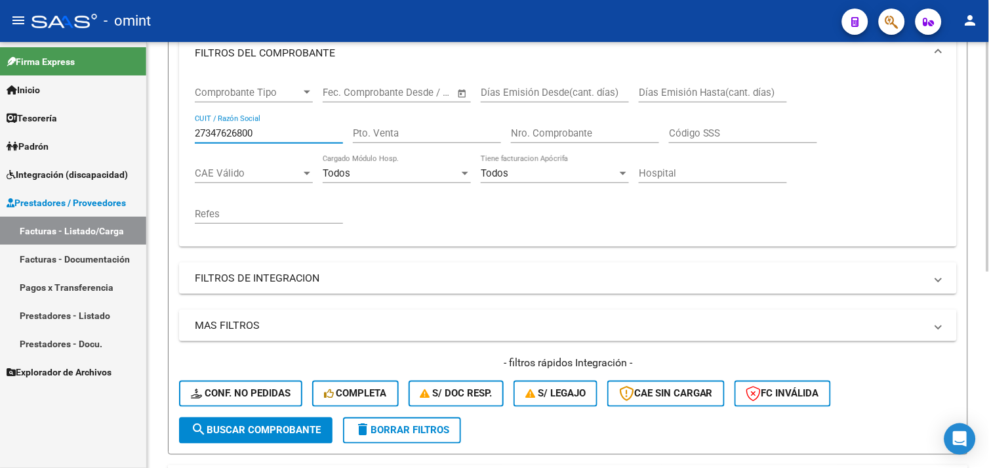
click at [230, 138] on input "27347626800" at bounding box center [269, 133] width 148 height 12
paste input "3256127954"
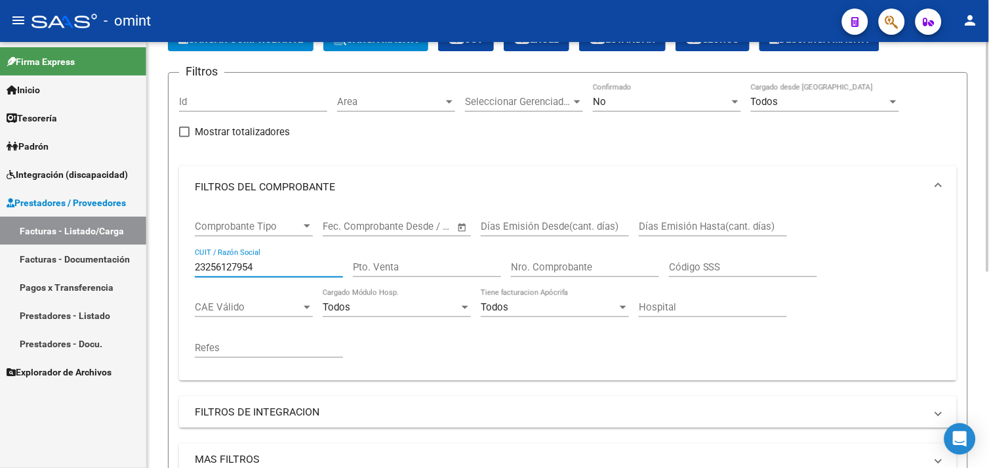
scroll to position [0, 0]
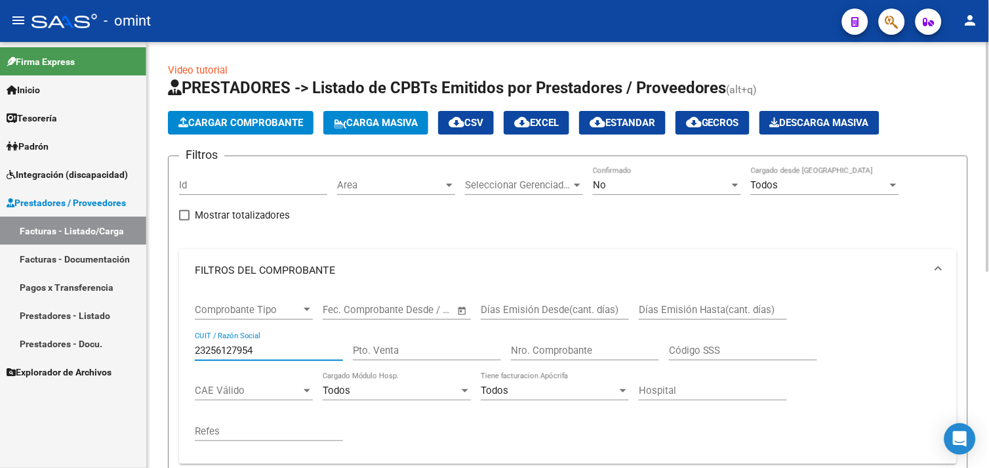
click at [230, 344] on input "23256127954" at bounding box center [269, 350] width 148 height 12
paste input "7323234901"
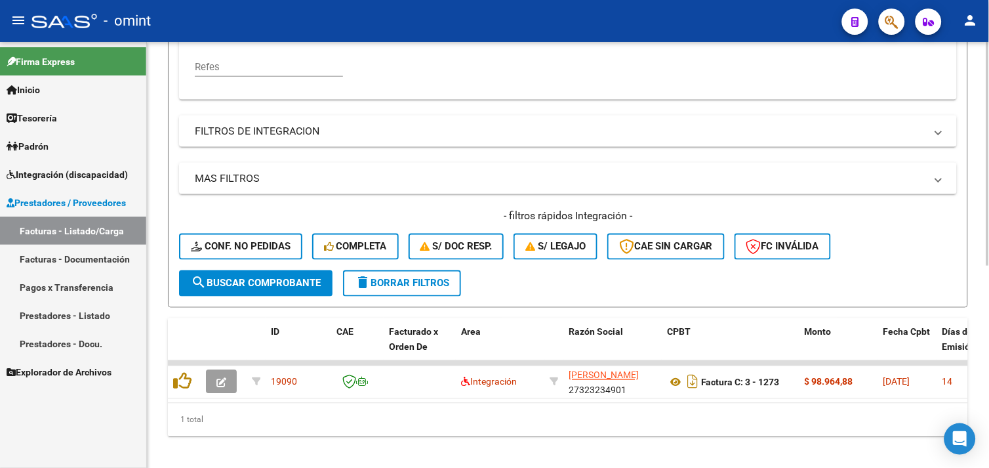
type input "27323234901"
click at [407, 283] on span "delete Borrar Filtros" at bounding box center [402, 283] width 94 height 12
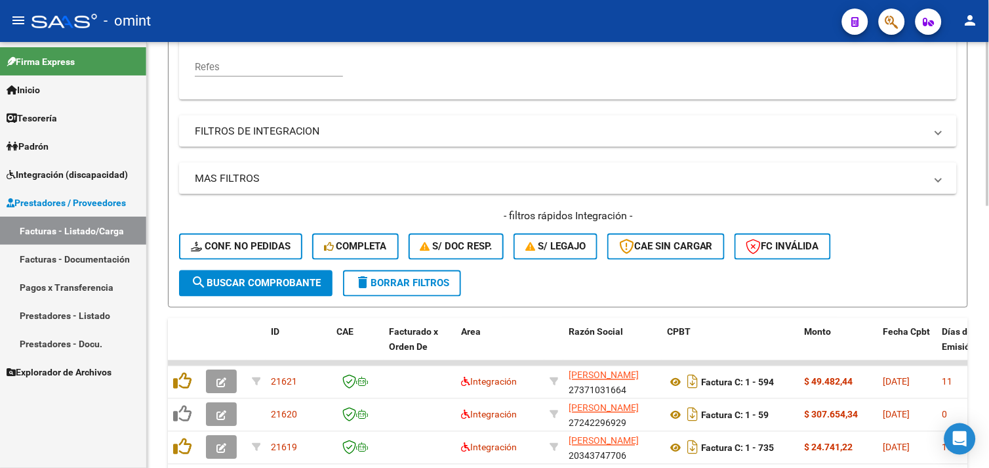
scroll to position [291, 0]
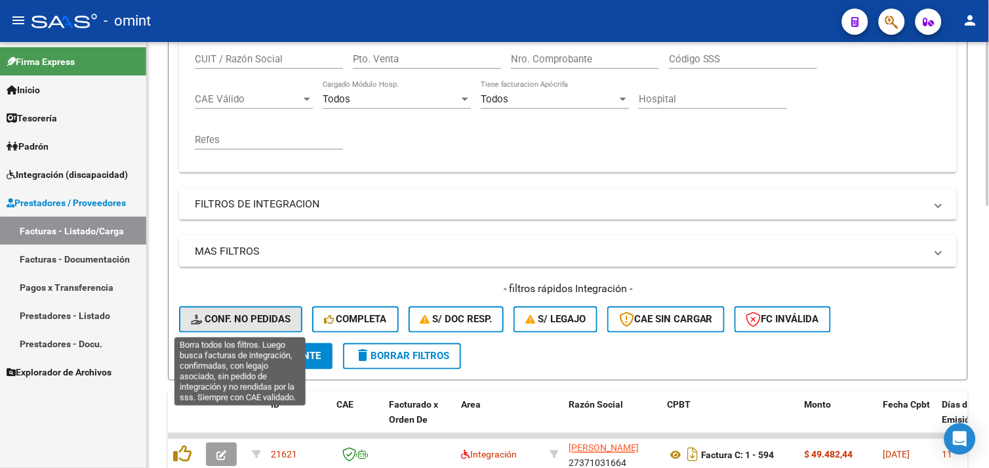
click at [262, 310] on button "Conf. no pedidas" at bounding box center [240, 319] width 123 height 26
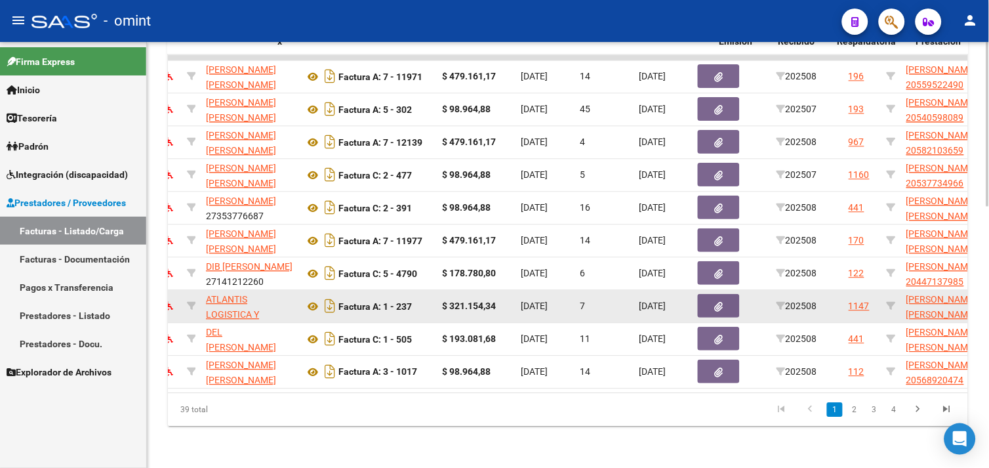
scroll to position [0, 0]
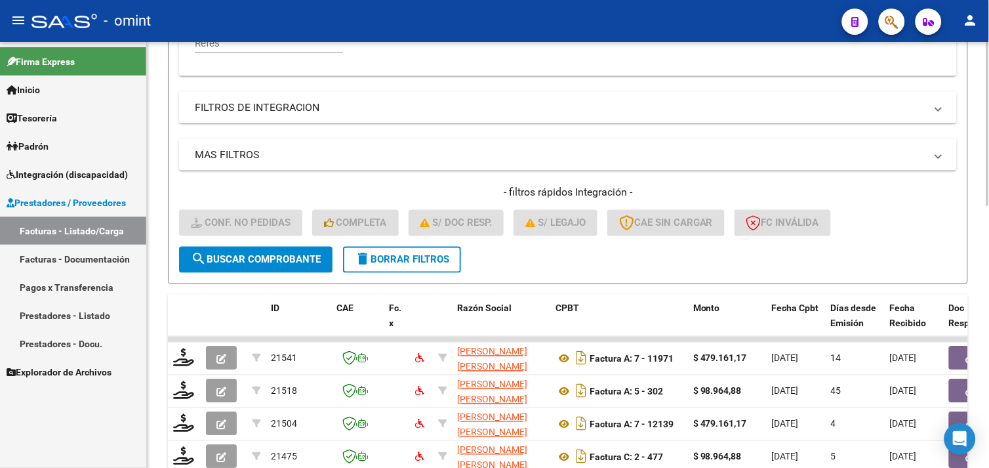
click at [385, 243] on div "- filtros rápidos Integración - Conf. no pedidas Completa S/ Doc Resp. S/ legaj…" at bounding box center [568, 216] width 778 height 62
click at [385, 249] on button "delete Borrar Filtros" at bounding box center [402, 260] width 118 height 26
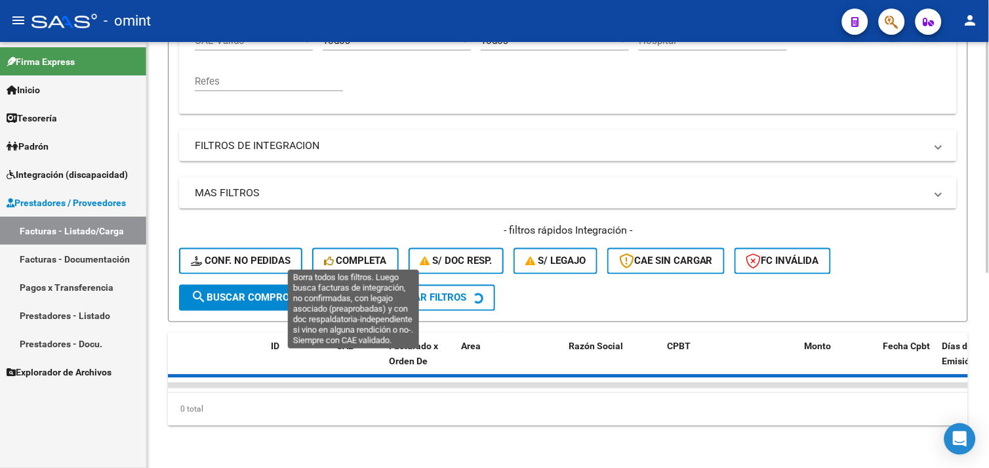
scroll to position [388, 0]
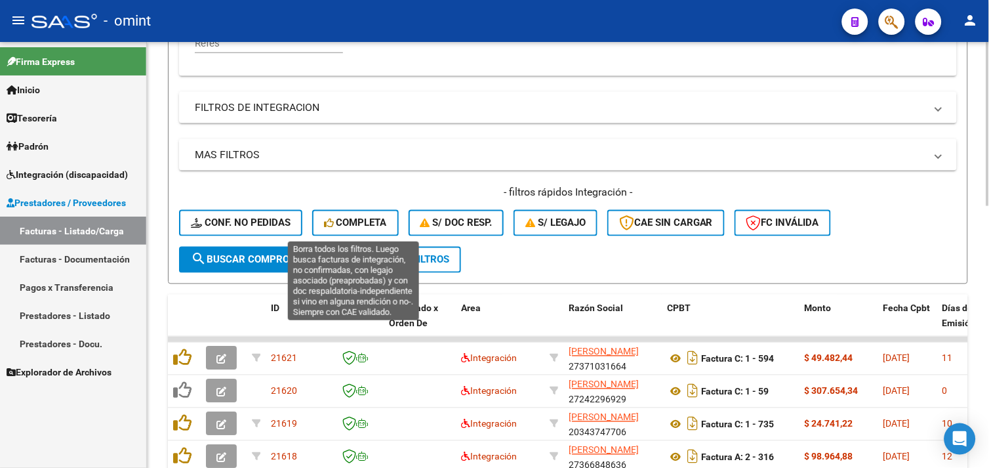
click at [352, 224] on span "Completa" at bounding box center [355, 223] width 63 height 12
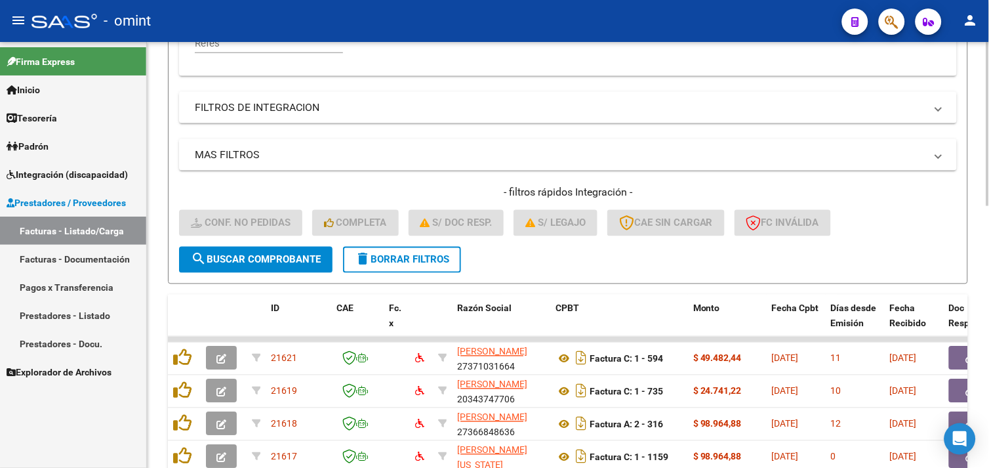
click at [423, 254] on span "delete Borrar Filtros" at bounding box center [402, 260] width 94 height 12
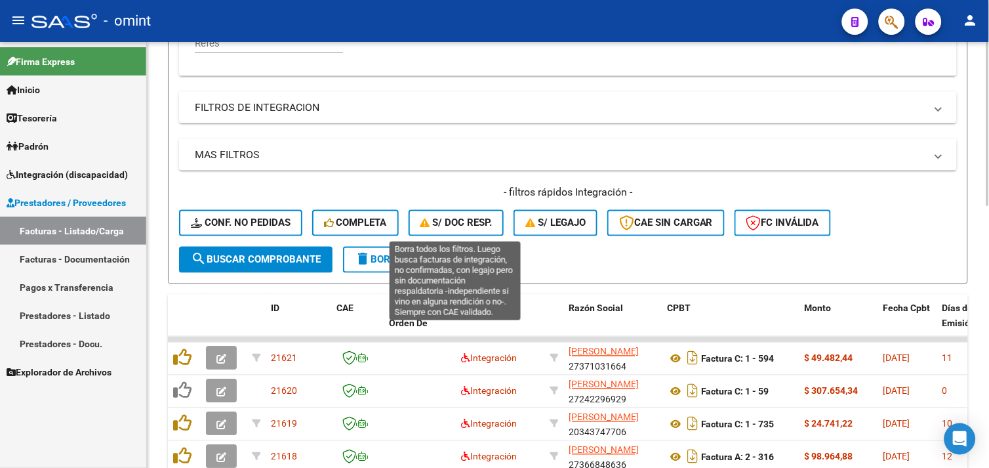
click at [453, 228] on span "S/ Doc Resp." at bounding box center [456, 223] width 72 height 12
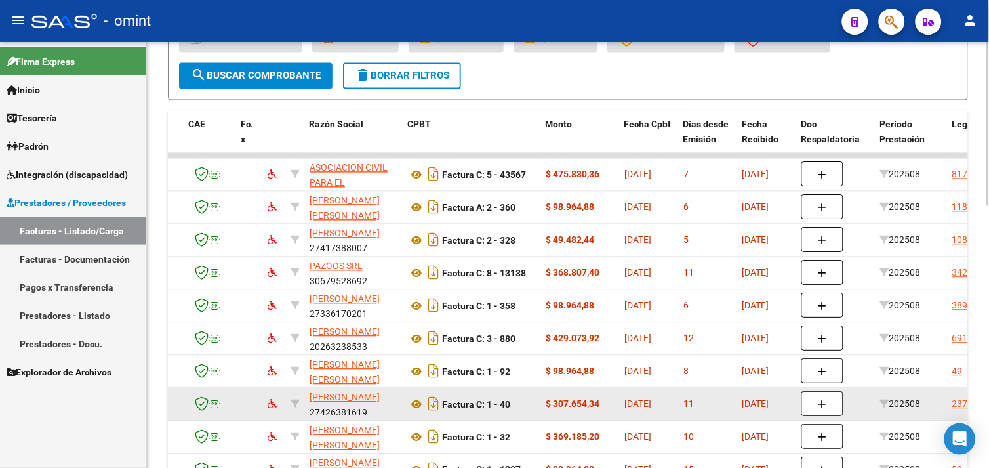
scroll to position [460, 0]
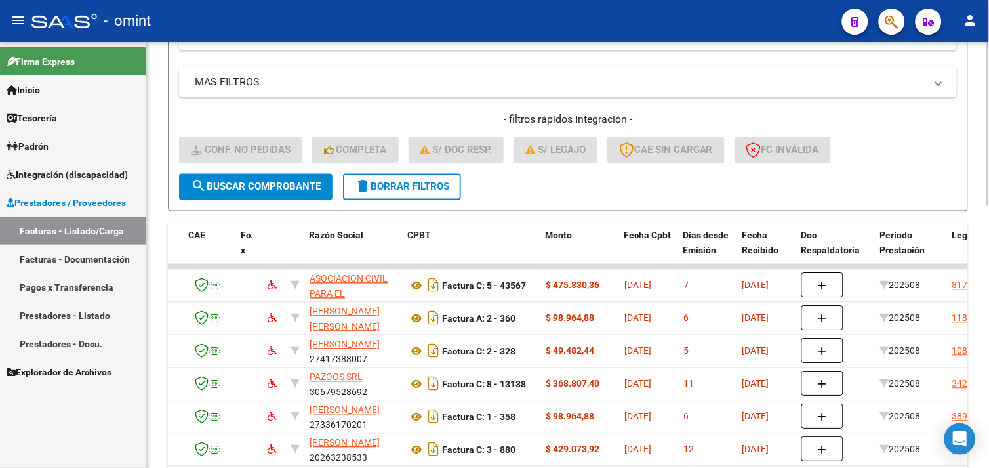
click at [384, 184] on span "delete Borrar Filtros" at bounding box center [402, 187] width 94 height 12
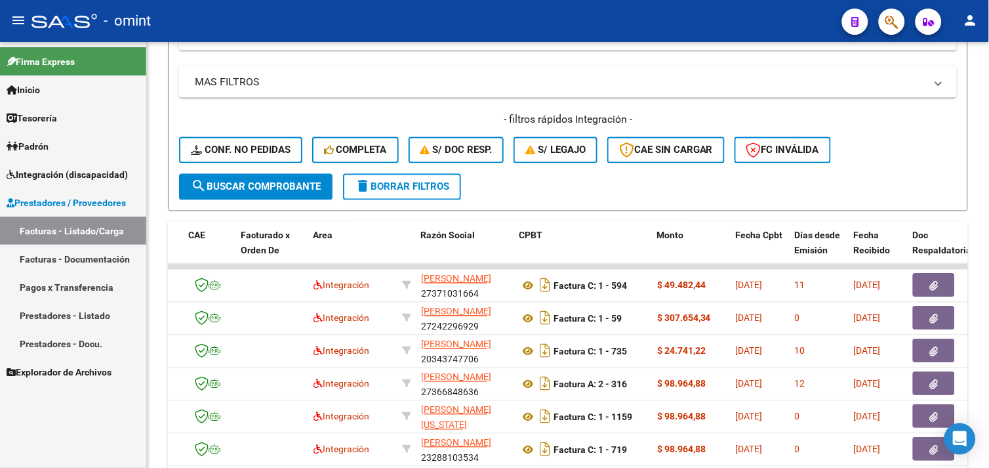
click at [93, 223] on link "Facturas - Listado/Carga" at bounding box center [73, 230] width 146 height 28
click at [412, 166] on div "- filtros rápidos Integración - Conf. no pedidas Completa S/ Doc Resp. S/ legaj…" at bounding box center [568, 143] width 778 height 62
click at [422, 192] on span "delete Borrar Filtros" at bounding box center [402, 187] width 94 height 12
